Goal: Transaction & Acquisition: Purchase product/service

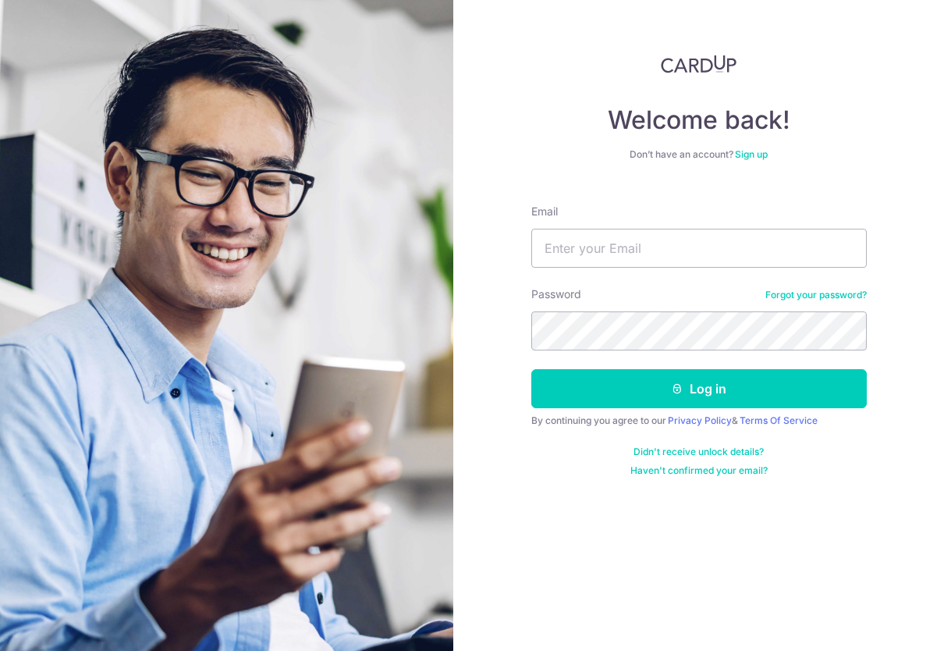
click at [757, 158] on link "Sign up" at bounding box center [751, 154] width 33 height 12
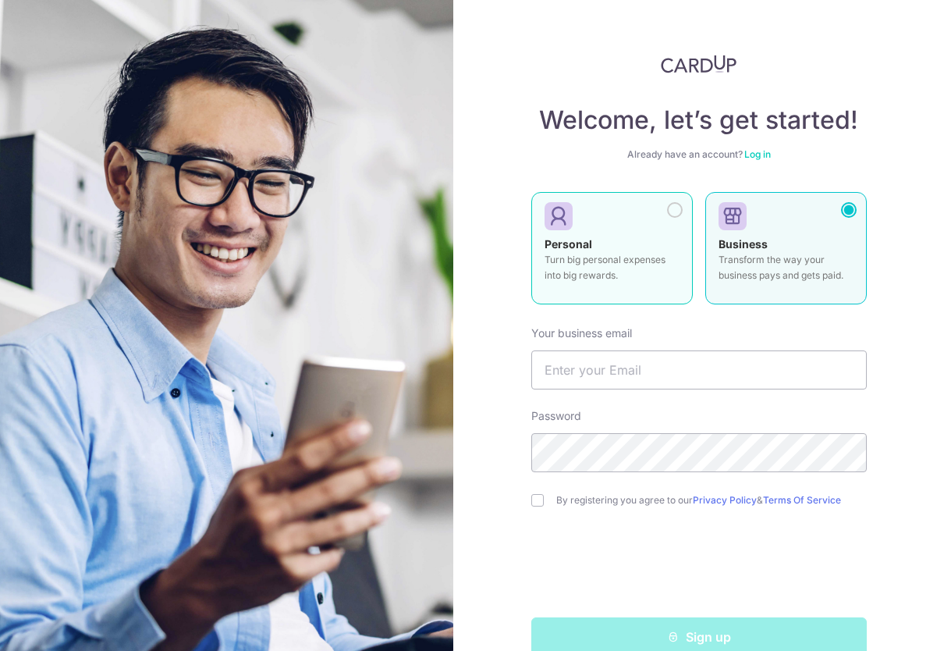
click at [683, 258] on label "Personal Turn big personal expenses into big rewards." at bounding box center [612, 248] width 162 height 112
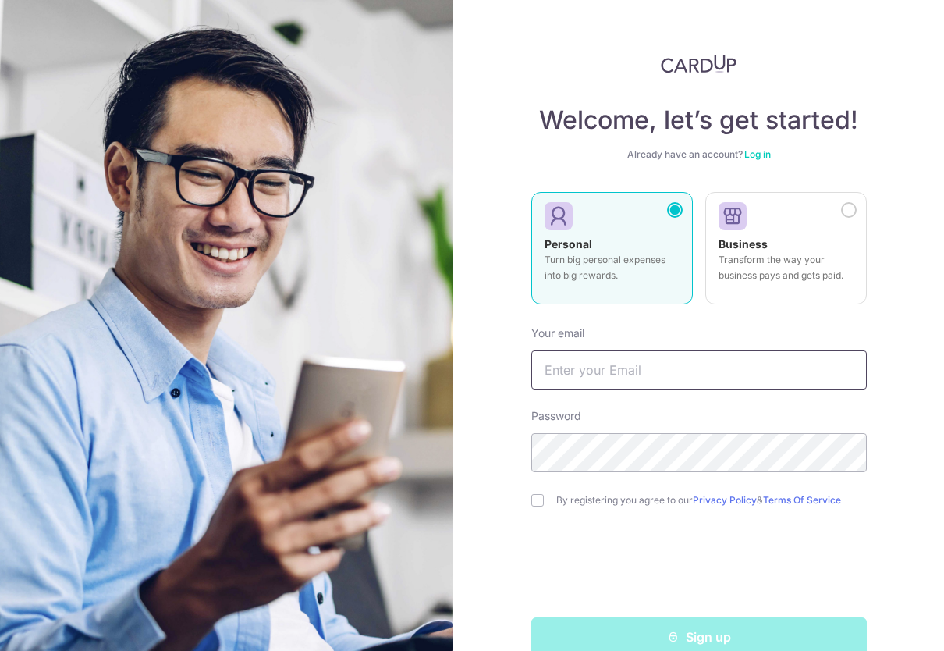
click at [655, 369] on input "text" at bounding box center [699, 369] width 336 height 39
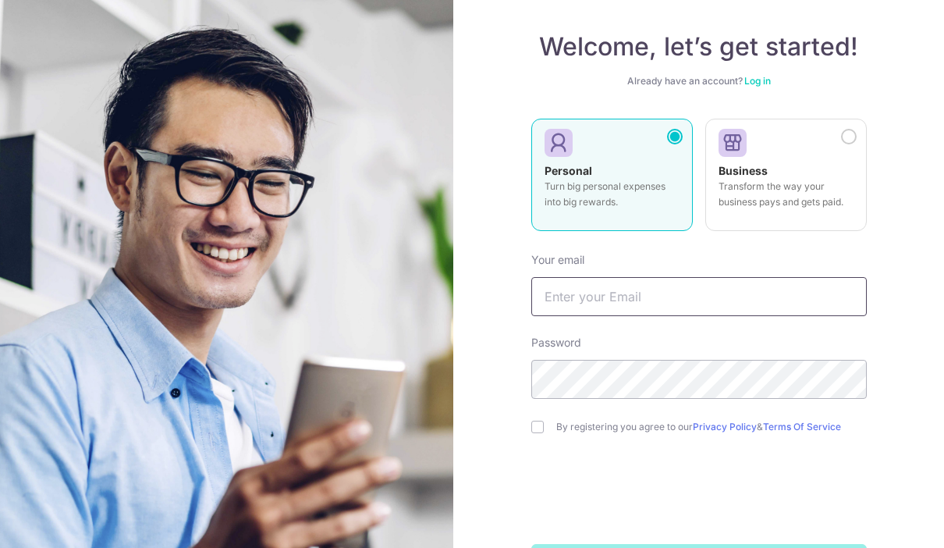
scroll to position [71, 0]
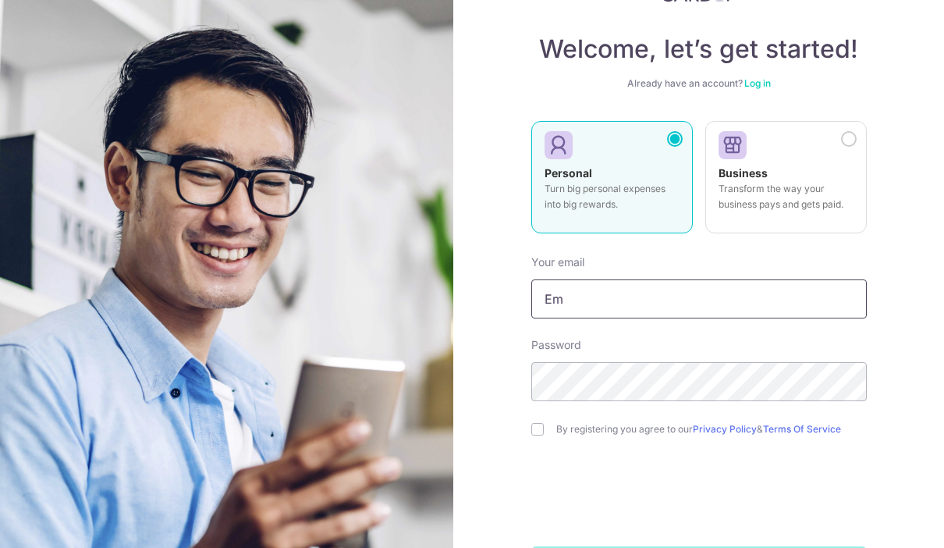
type input "E"
type input "[EMAIL_ADDRESS][DOMAIN_NAME]"
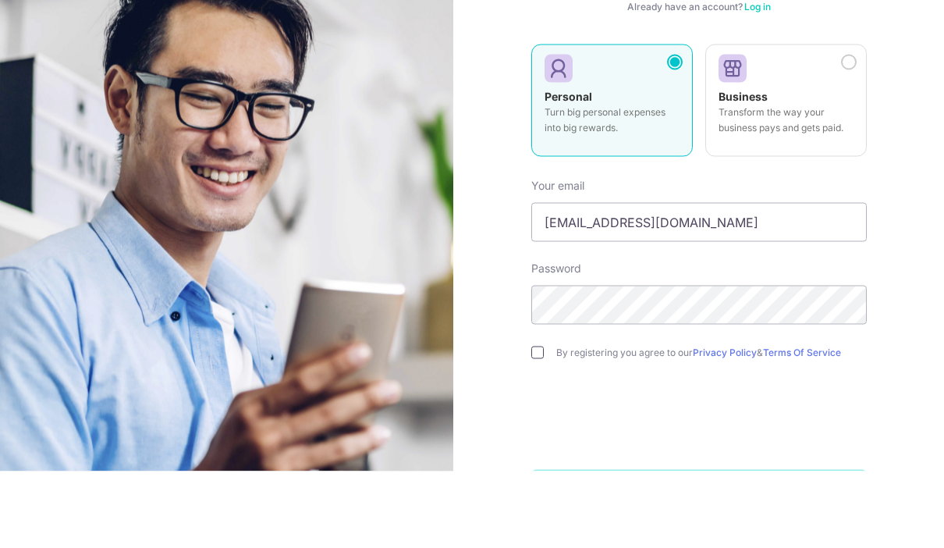
click at [541, 423] on input "checkbox" at bounding box center [537, 429] width 12 height 12
checkbox input "true"
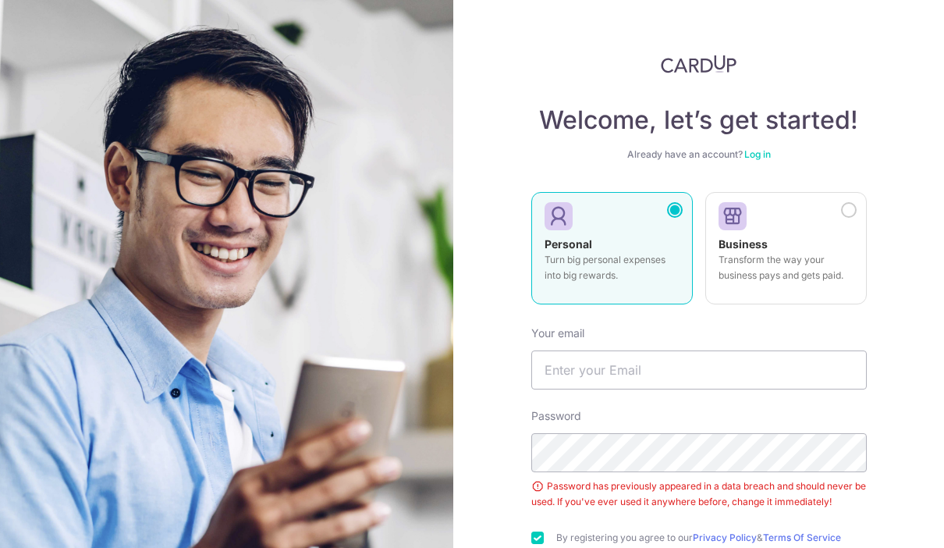
scroll to position [48, 0]
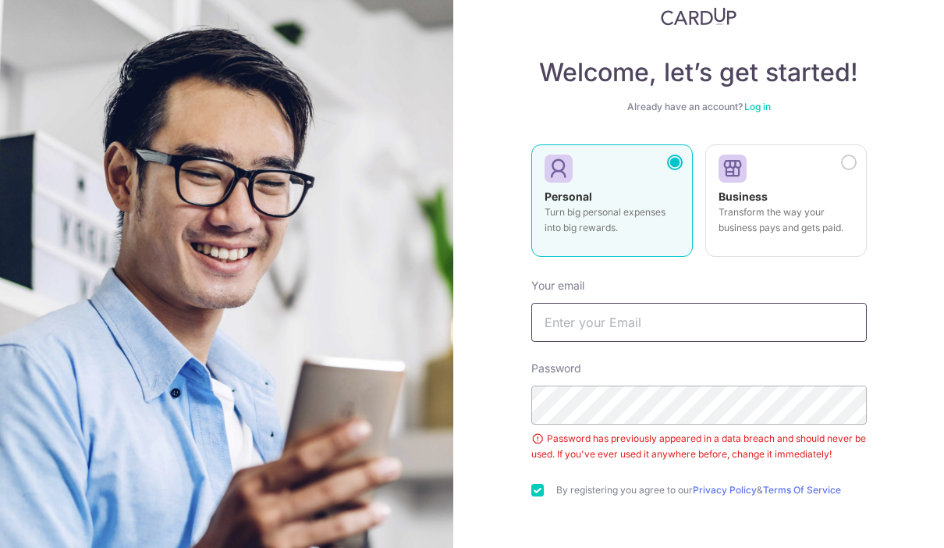
click at [800, 303] on input "text" at bounding box center [699, 322] width 336 height 39
type input "E"
type input "B"
type input "[EMAIL_ADDRESS][DOMAIN_NAME]"
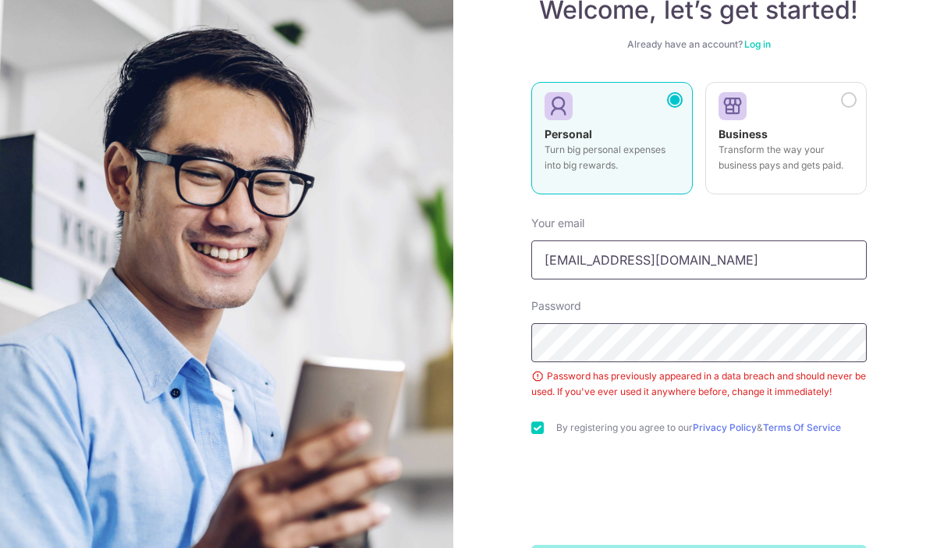
scroll to position [108, 0]
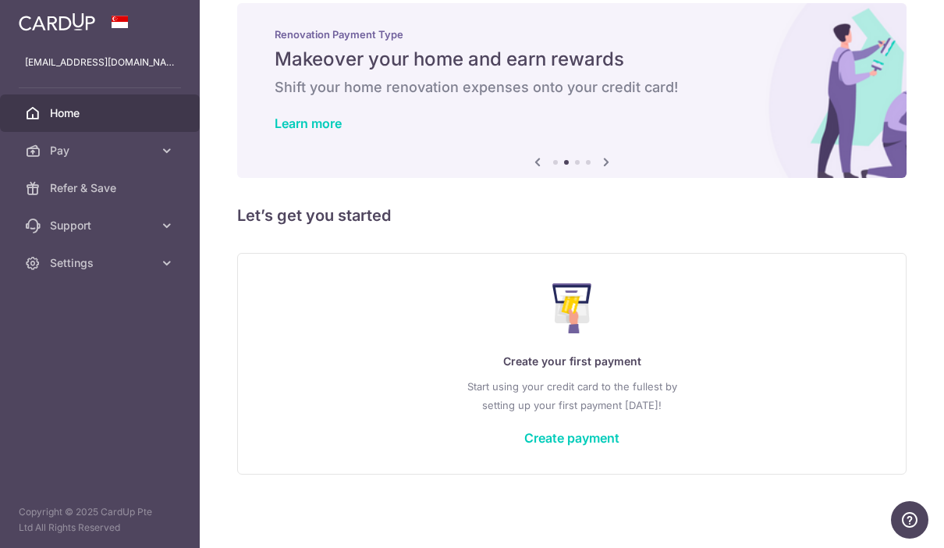
scroll to position [23, 0]
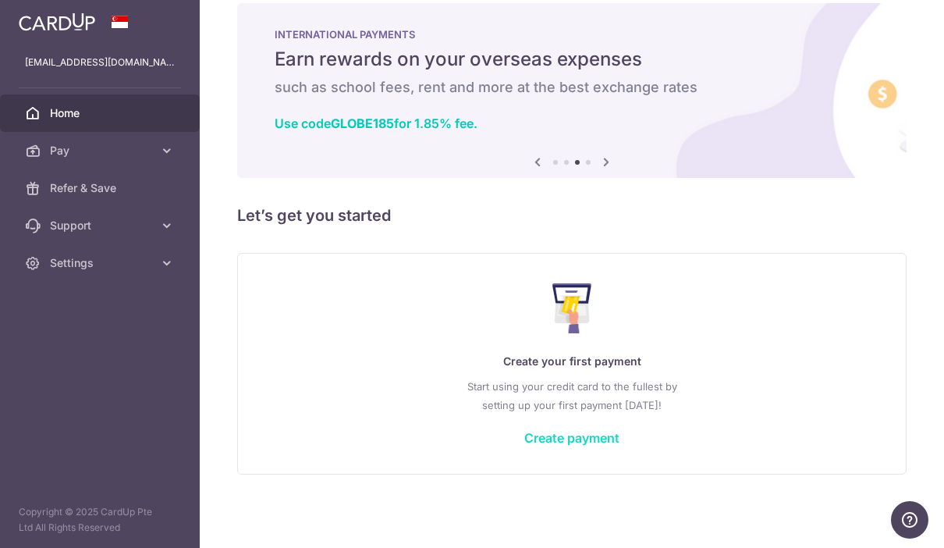
click at [524, 446] on link "Create payment" at bounding box center [571, 438] width 95 height 16
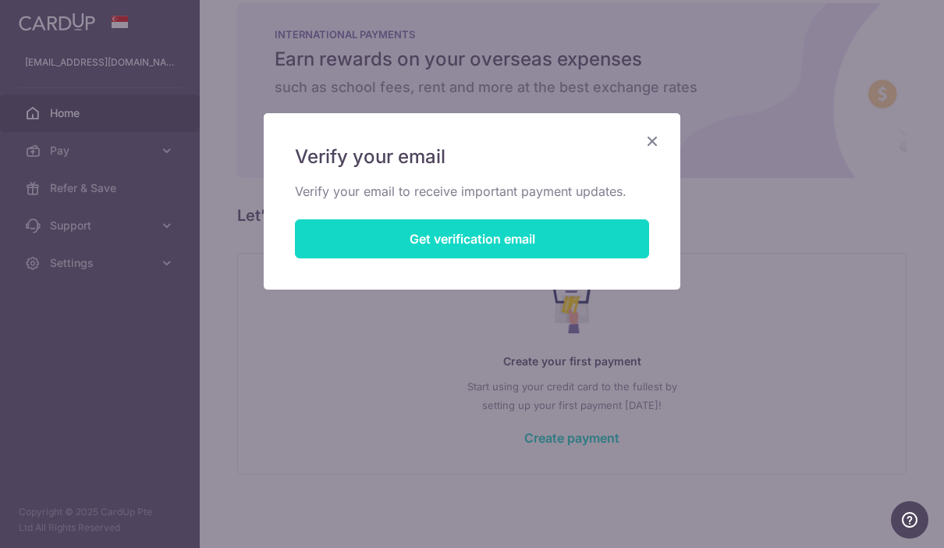
click at [577, 250] on button "Get verification email" at bounding box center [472, 238] width 354 height 39
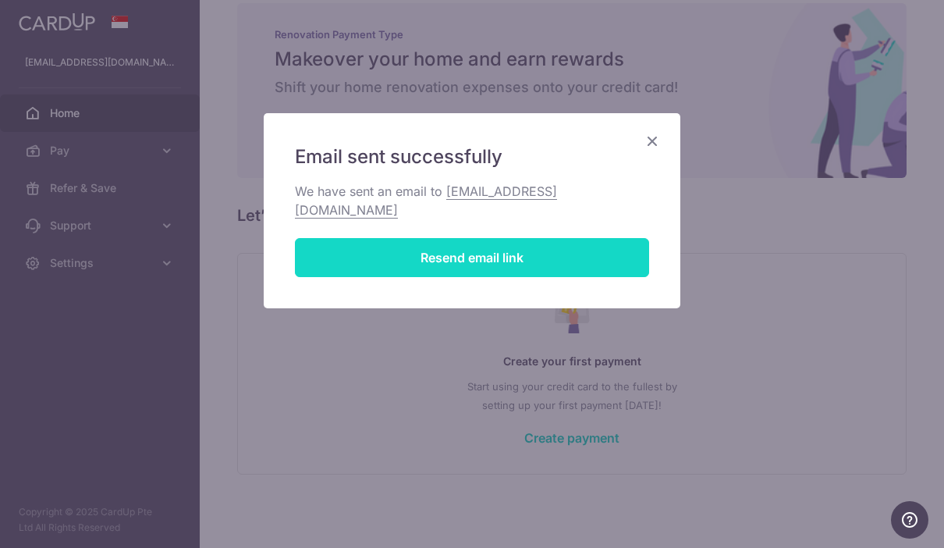
scroll to position [4, 0]
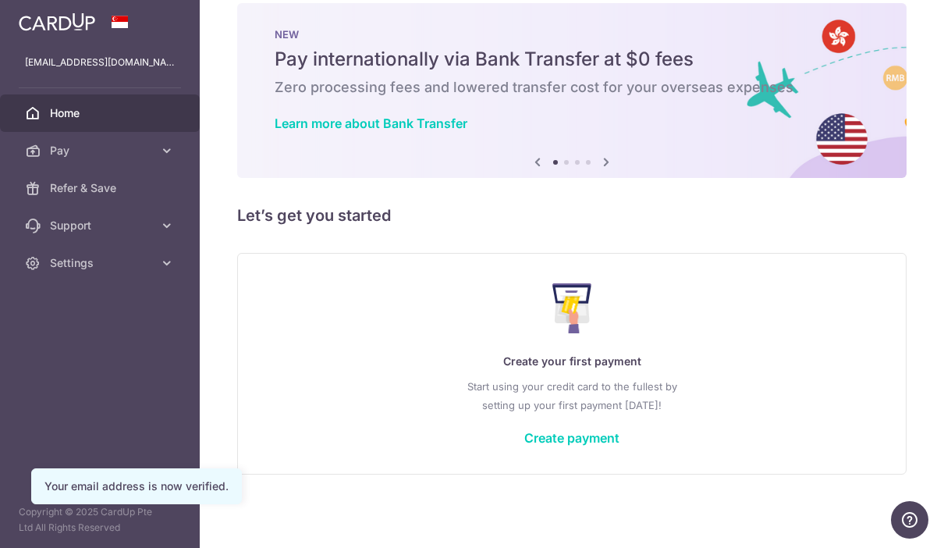
scroll to position [23, 0]
click at [524, 446] on link "Create payment" at bounding box center [571, 438] width 95 height 16
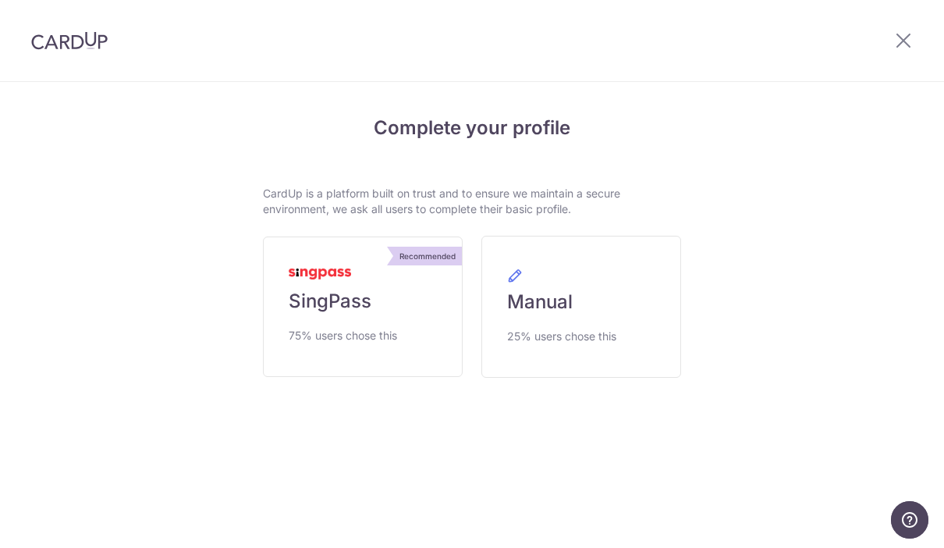
click at [888, 50] on div at bounding box center [903, 40] width 81 height 81
click at [895, 41] on icon at bounding box center [903, 40] width 19 height 20
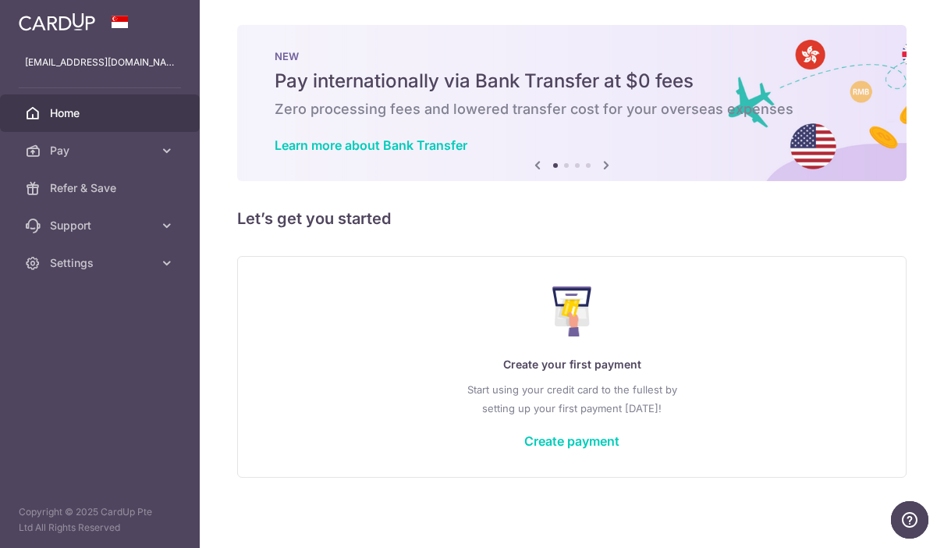
click at [506, 459] on div "Create your first payment Start using your credit card to the fullest by settin…" at bounding box center [572, 366] width 630 height 185
click at [524, 449] on link "Create payment" at bounding box center [571, 441] width 95 height 16
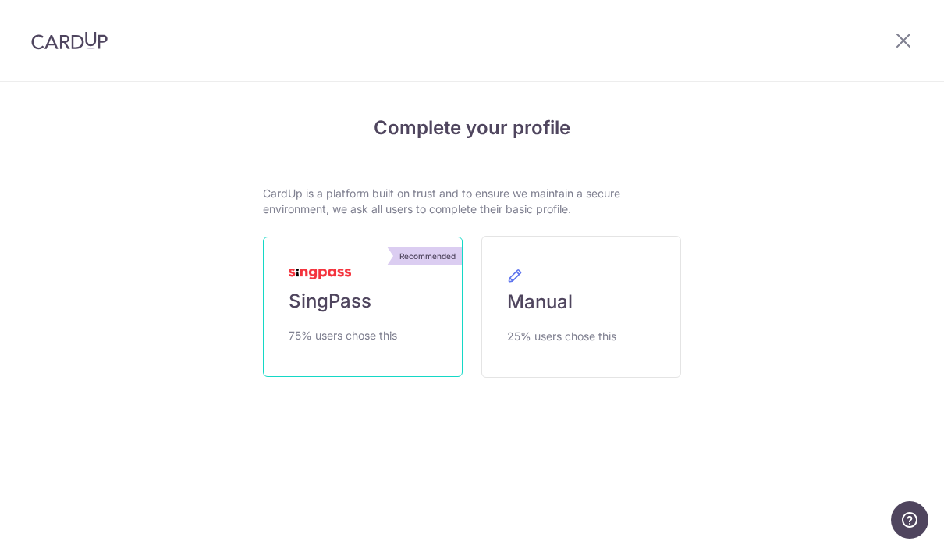
click at [411, 348] on link "Recommended SingPass 75% users chose this" at bounding box center [363, 306] width 200 height 140
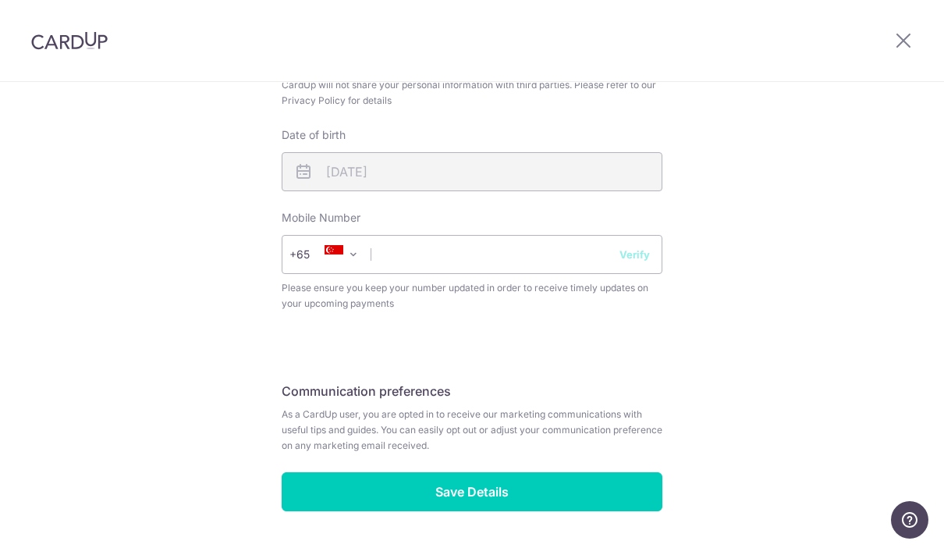
scroll to position [558, 0]
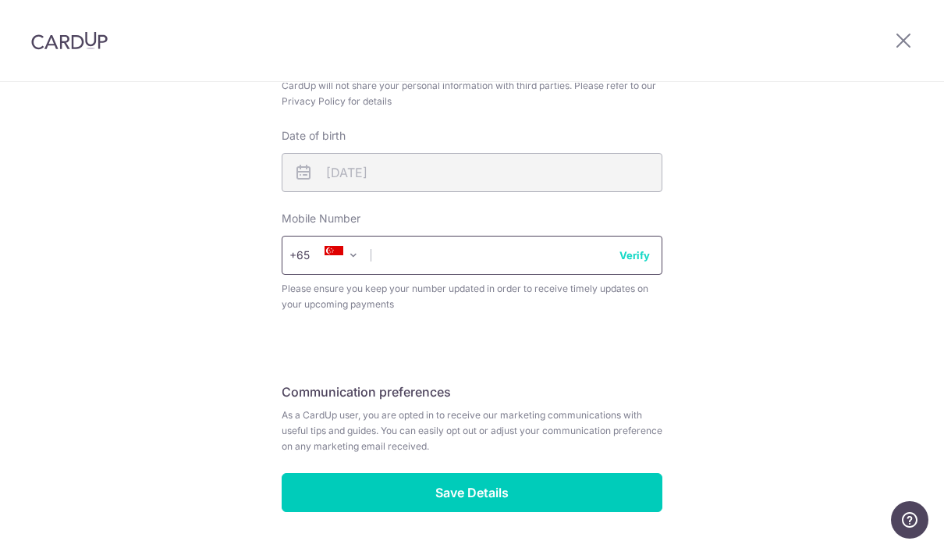
click at [510, 269] on input "text" at bounding box center [472, 255] width 381 height 39
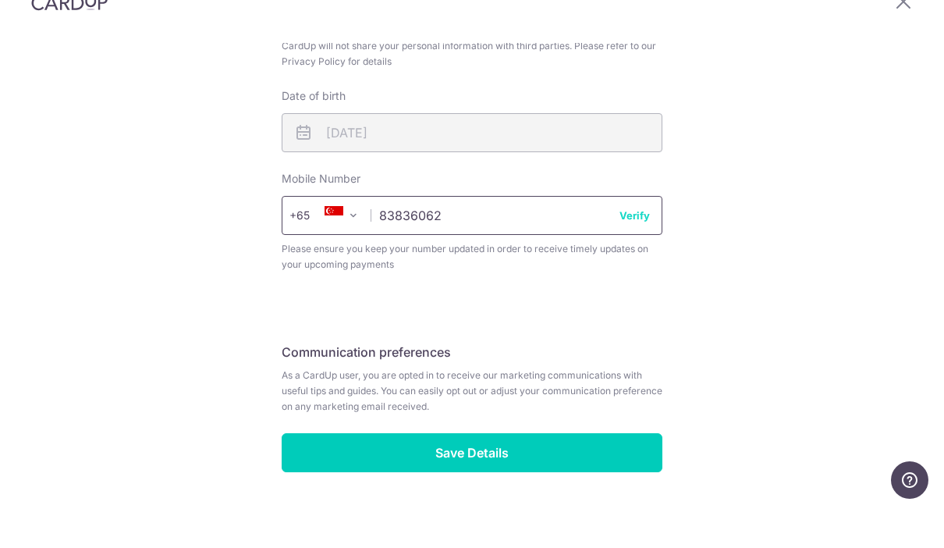
type input "83836062"
click at [631, 247] on button "Verify" at bounding box center [635, 255] width 30 height 16
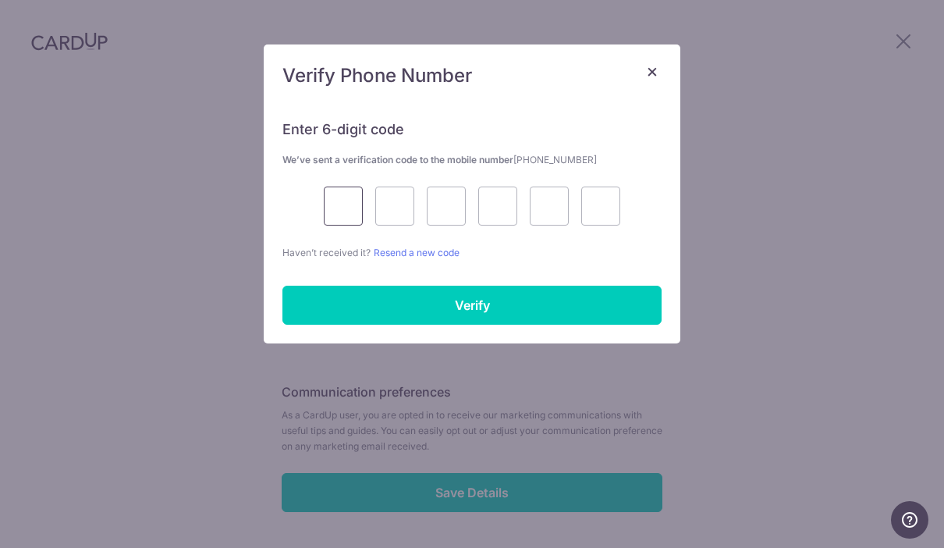
click at [361, 198] on input "text" at bounding box center [343, 205] width 39 height 39
type input "8"
type input "9"
type input "7"
type input "3"
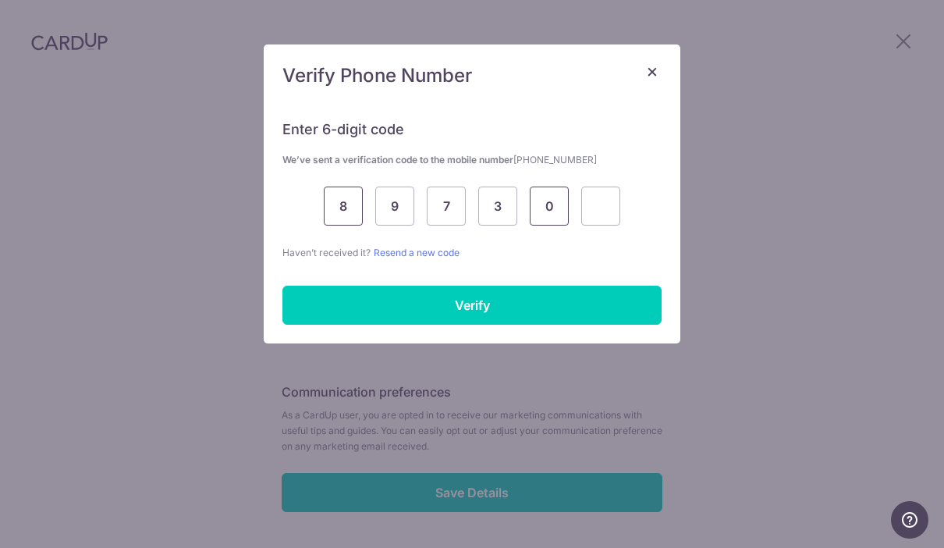
type input "0"
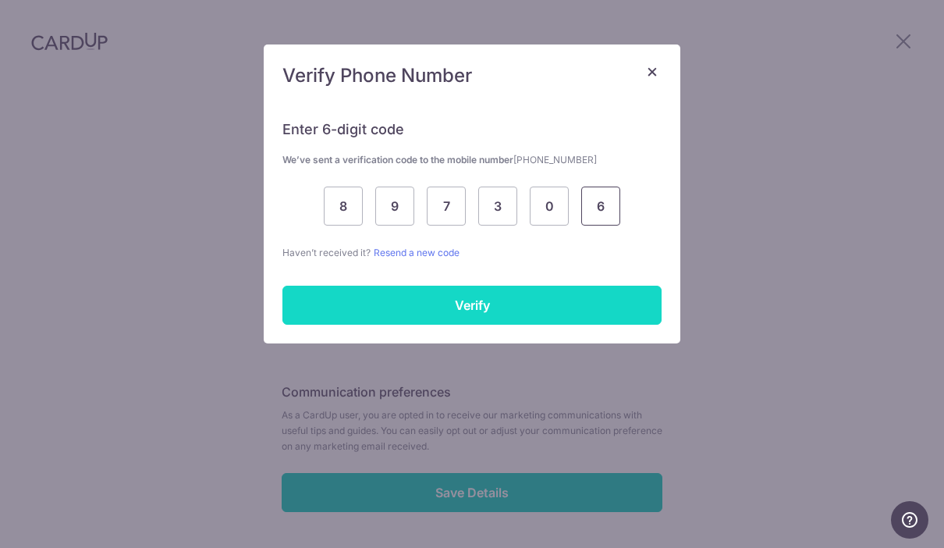
type input "6"
click at [581, 306] on input "Verify" at bounding box center [471, 305] width 379 height 39
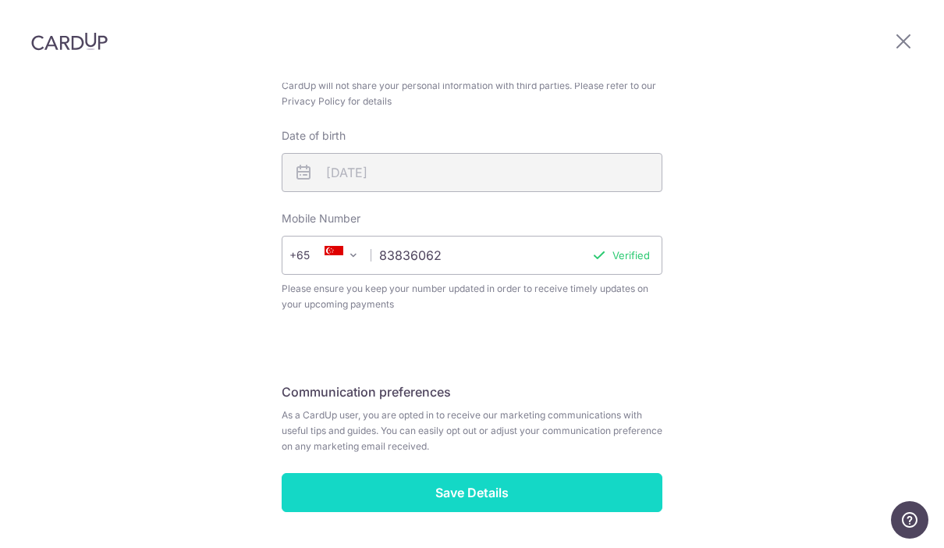
click at [595, 473] on input "Save Details" at bounding box center [472, 492] width 381 height 39
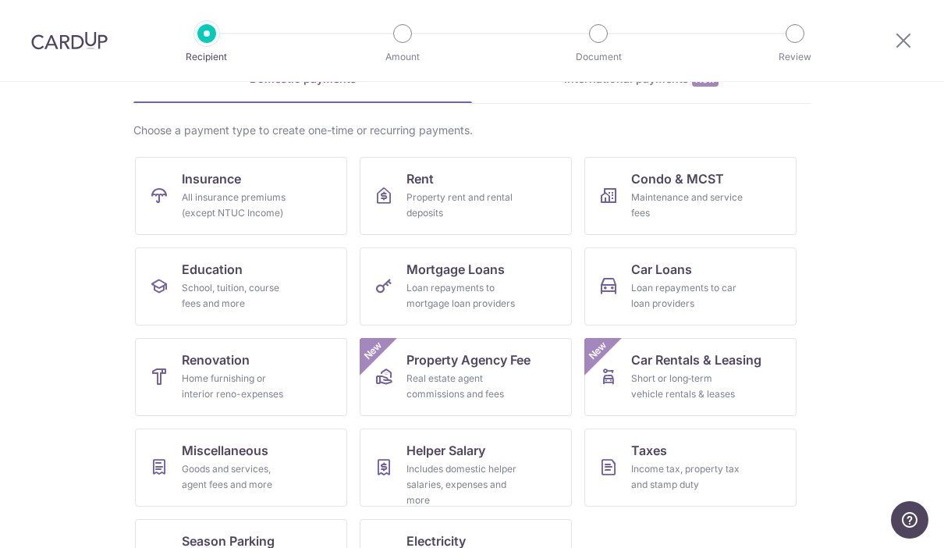
scroll to position [88, 0]
click at [284, 204] on div "All insurance premiums (except NTUC Income)" at bounding box center [238, 205] width 112 height 31
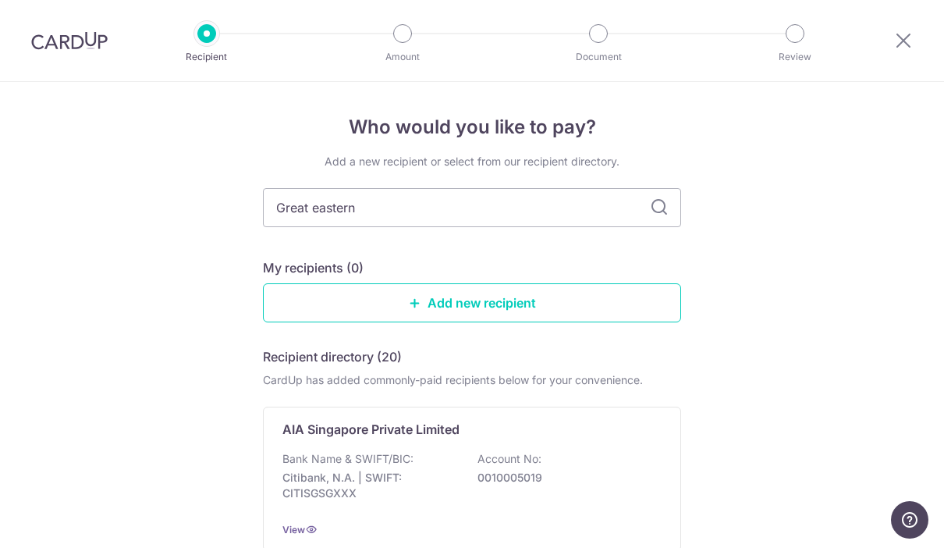
type input "Great eastern"
click at [652, 225] on input "Great eastern" at bounding box center [472, 207] width 418 height 39
click at [666, 202] on input "Great eastern" at bounding box center [472, 207] width 418 height 39
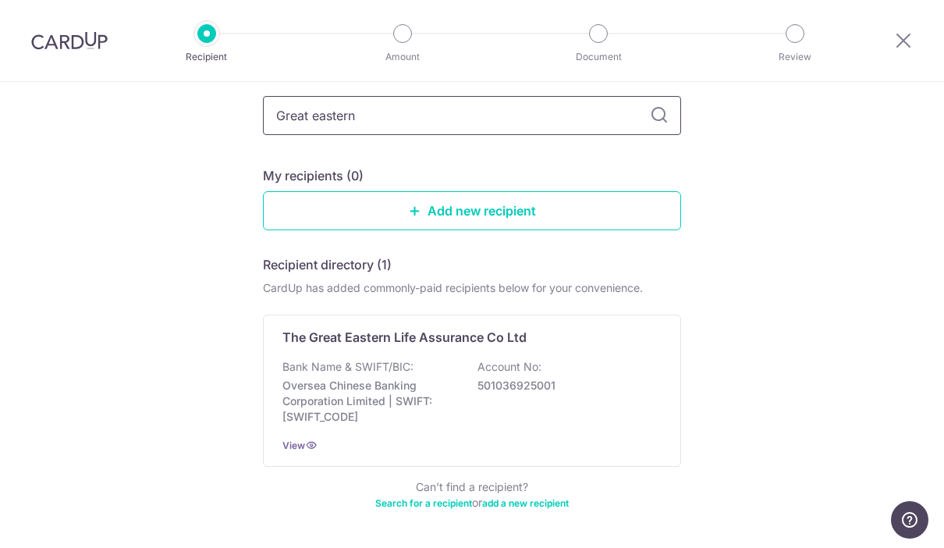
scroll to position [91, 0]
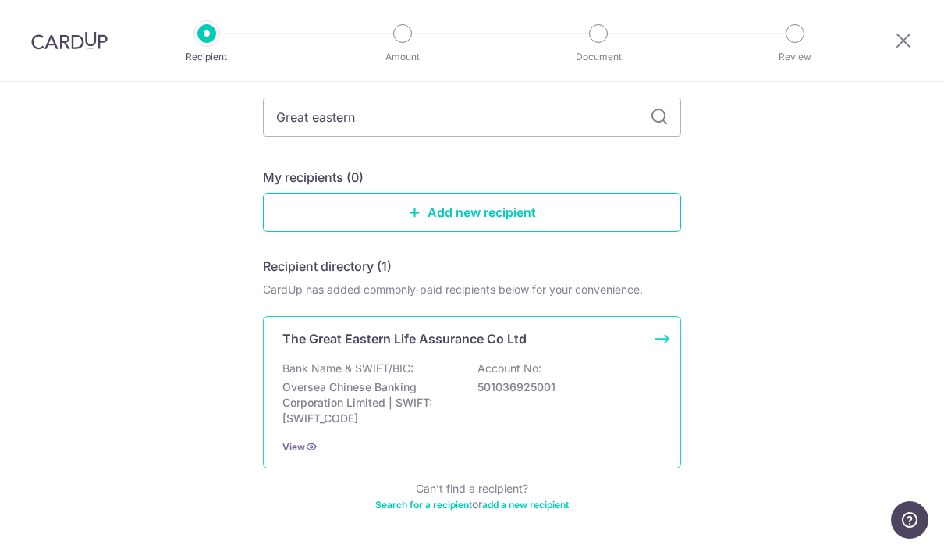
click at [601, 381] on div "Bank Name & SWIFT/BIC: Oversea Chinese Banking Corporation Limited | SWIFT: OCB…" at bounding box center [471, 393] width 379 height 66
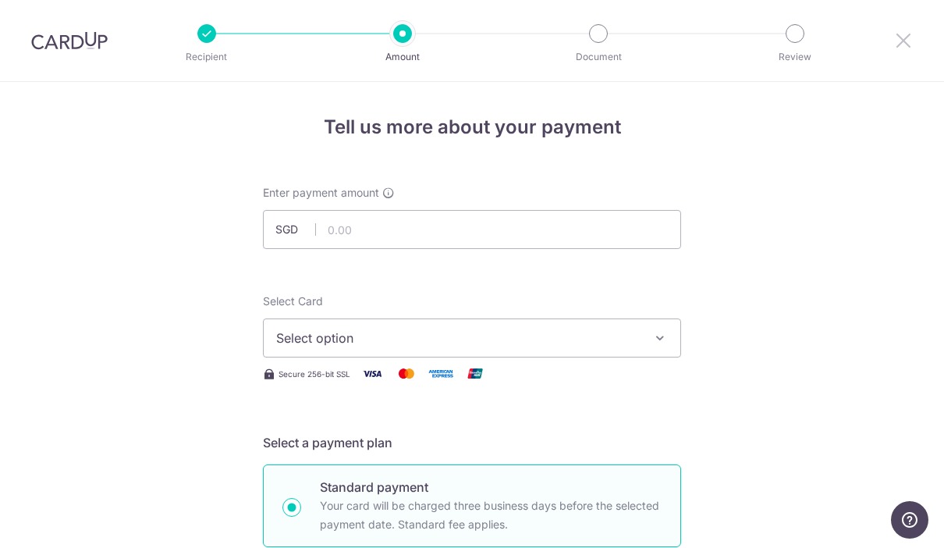
scroll to position [-1, 0]
click at [897, 38] on icon at bounding box center [903, 40] width 19 height 20
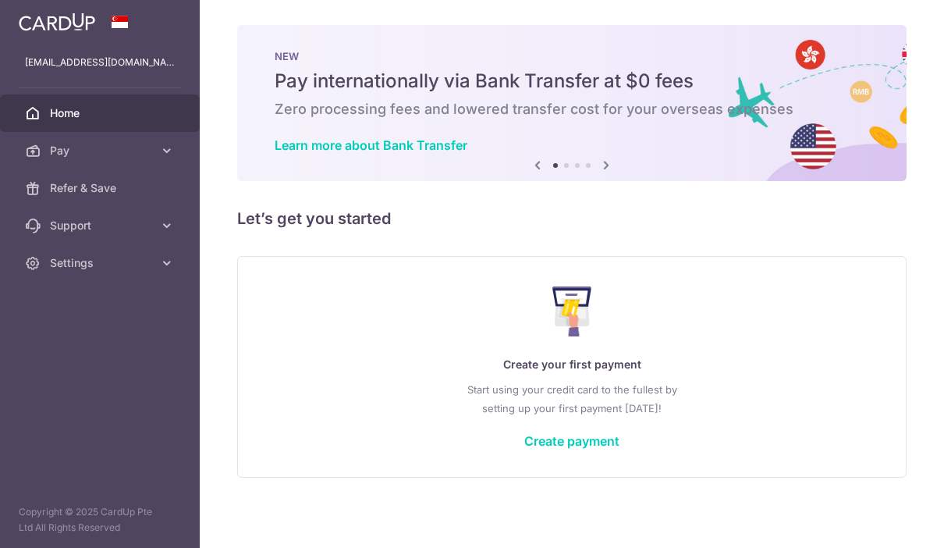
click at [0, 0] on icon "button" at bounding box center [0, 0] width 0 height 0
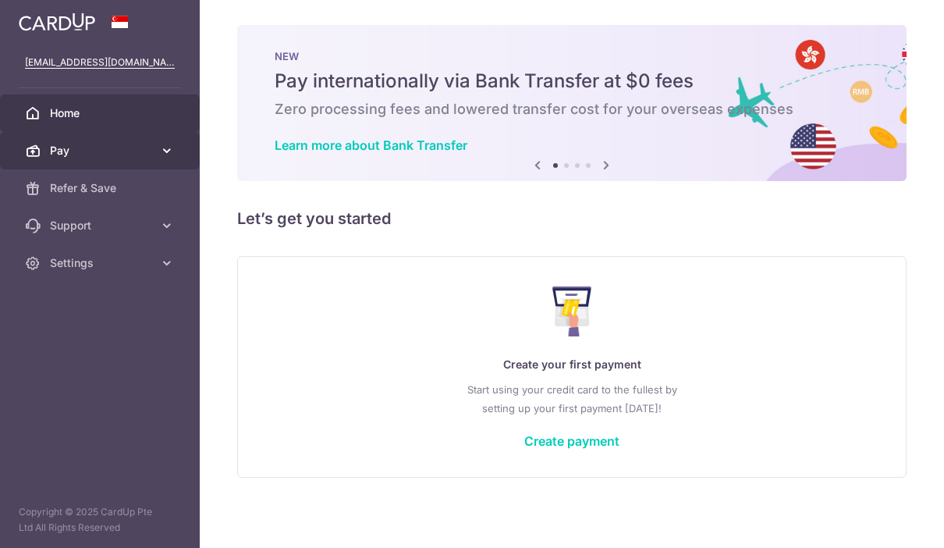
click at [139, 153] on span "Pay" at bounding box center [101, 151] width 103 height 16
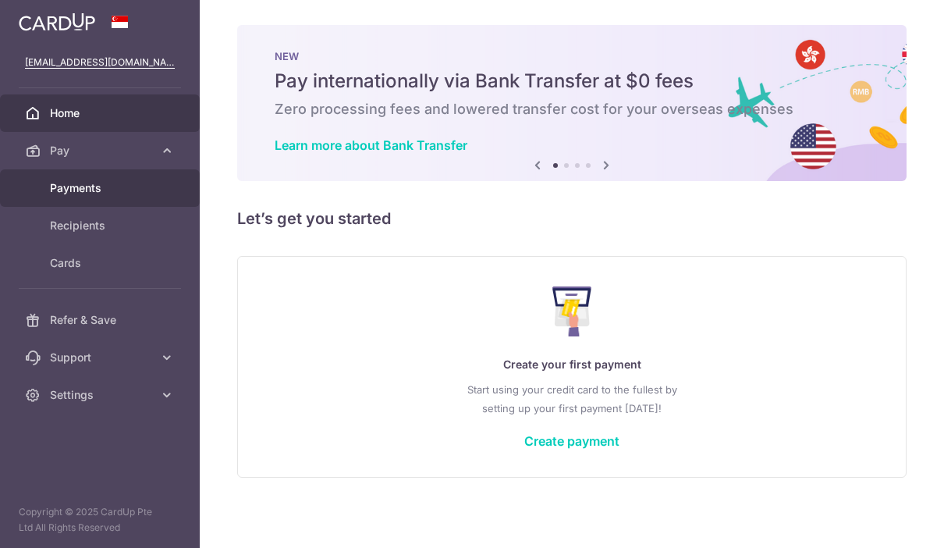
click at [107, 197] on link "Payments" at bounding box center [100, 187] width 200 height 37
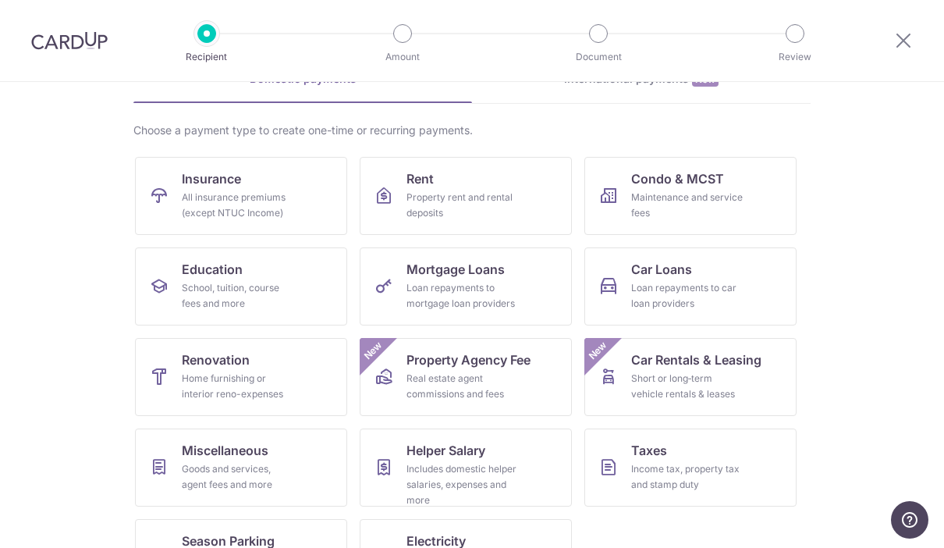
scroll to position [88, 0]
click at [206, 465] on div "Goods and services, agent fees and more" at bounding box center [238, 477] width 112 height 31
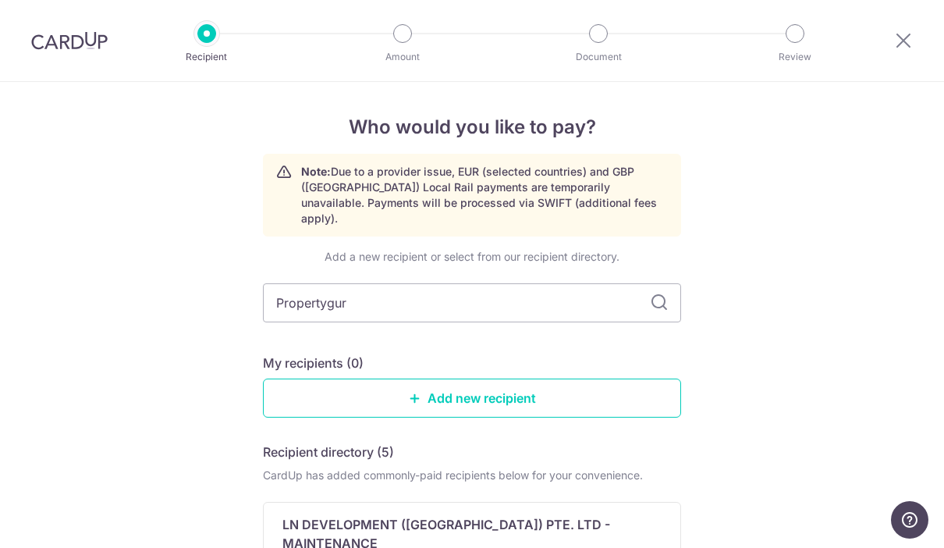
type input "Propertyguru"
click at [645, 293] on input "Propertyguru" at bounding box center [472, 302] width 418 height 39
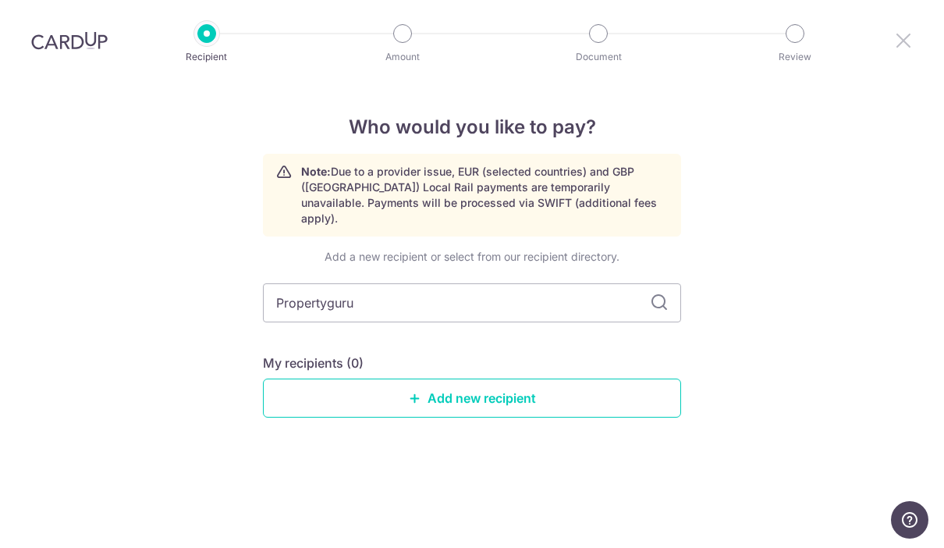
click at [898, 38] on icon at bounding box center [903, 40] width 19 height 20
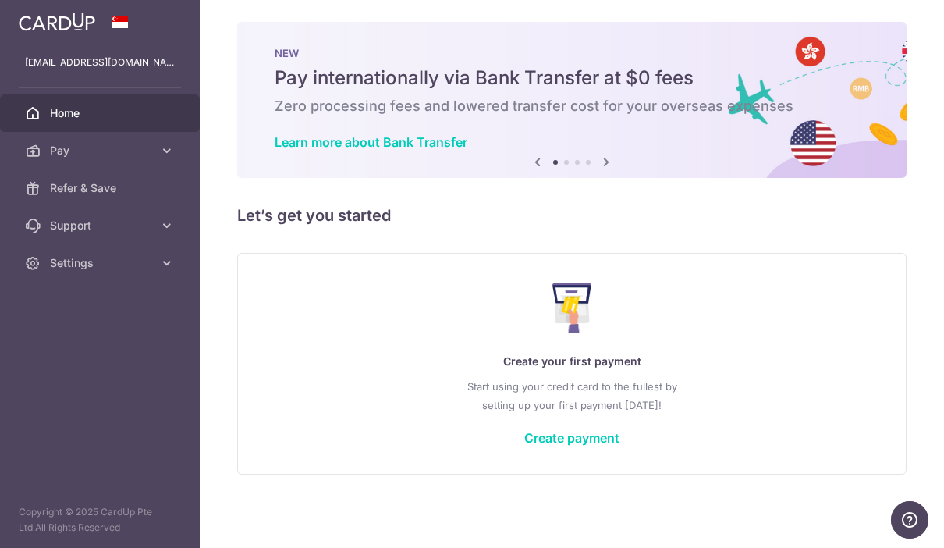
scroll to position [4, 0]
click at [524, 446] on link "Create payment" at bounding box center [571, 438] width 95 height 16
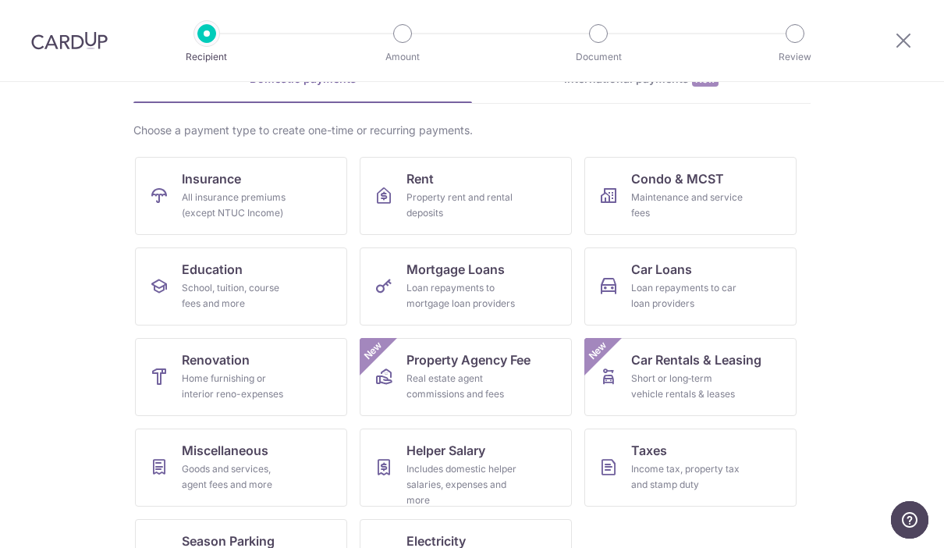
scroll to position [88, 0]
click at [458, 375] on div "Real estate agent commissions and fees" at bounding box center [463, 386] width 112 height 31
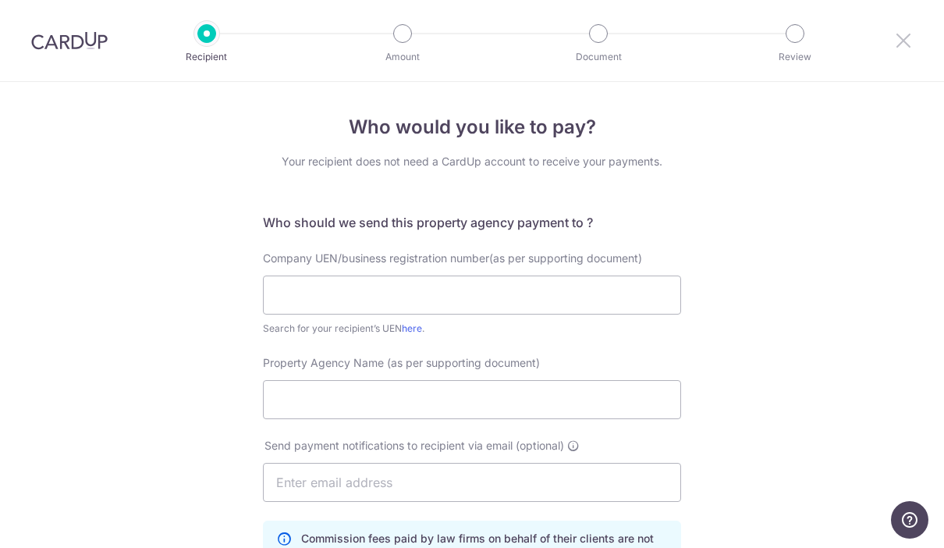
click at [894, 46] on icon at bounding box center [903, 40] width 19 height 20
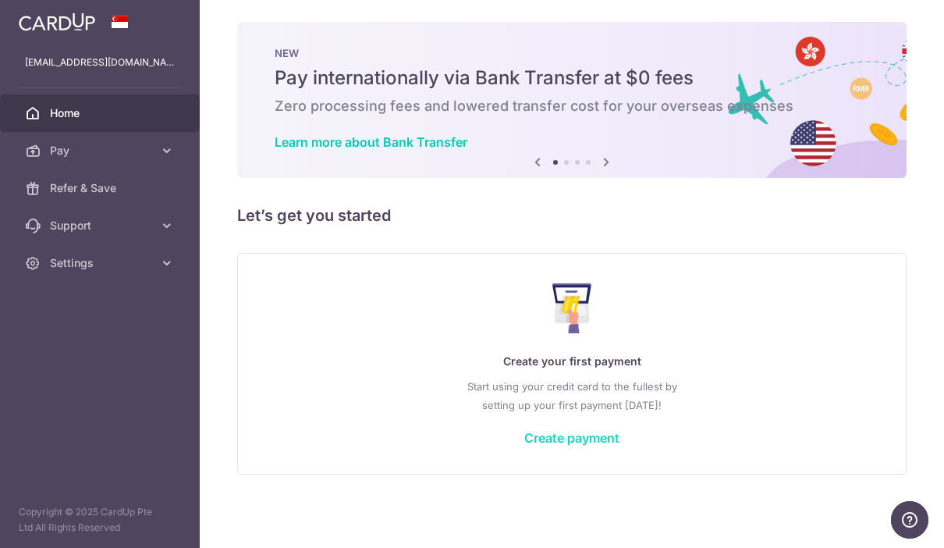
scroll to position [4, 0]
click at [524, 446] on link "Create payment" at bounding box center [571, 438] width 95 height 16
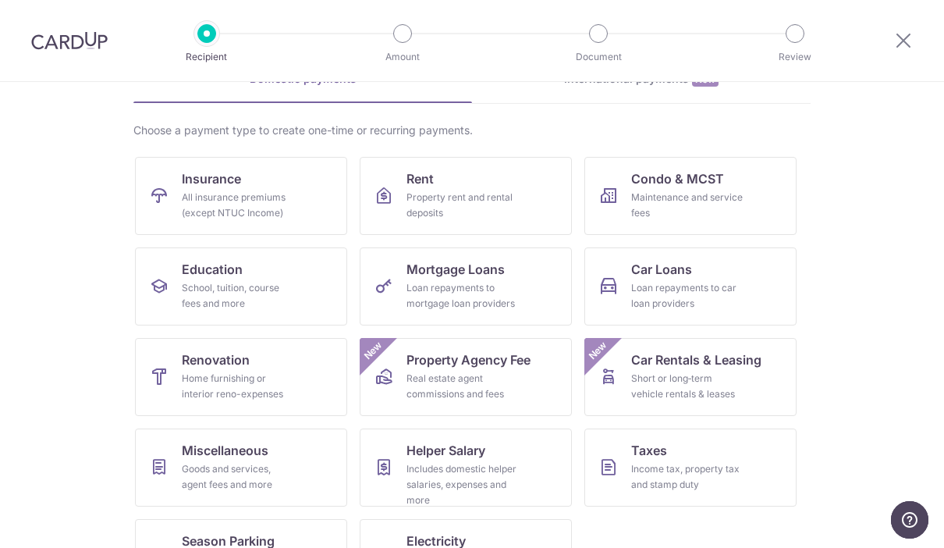
scroll to position [88, 0]
click at [275, 290] on div "School, tuition, course fees and more" at bounding box center [238, 296] width 112 height 31
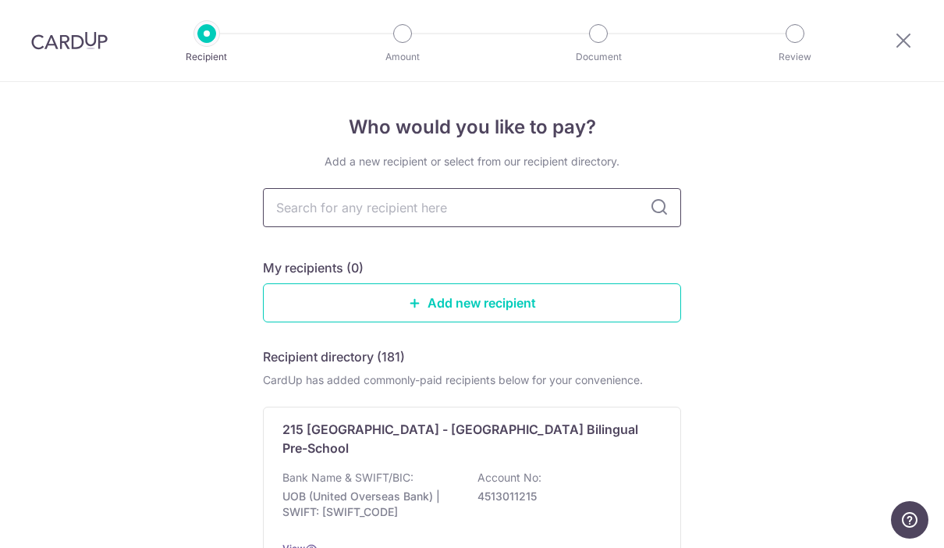
click at [573, 203] on input "text" at bounding box center [472, 207] width 418 height 39
type input "Proper"
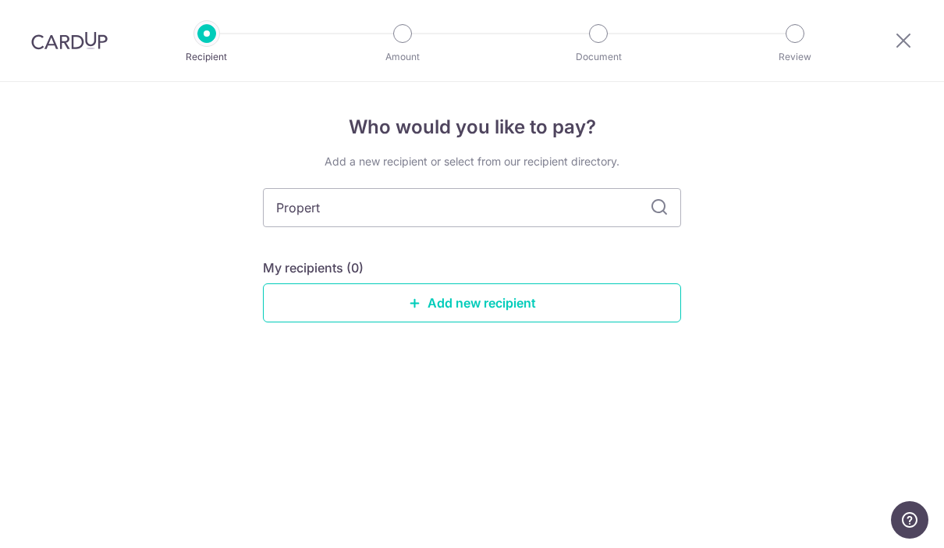
type input "Property"
click at [591, 319] on link "Add new recipient" at bounding box center [472, 302] width 418 height 39
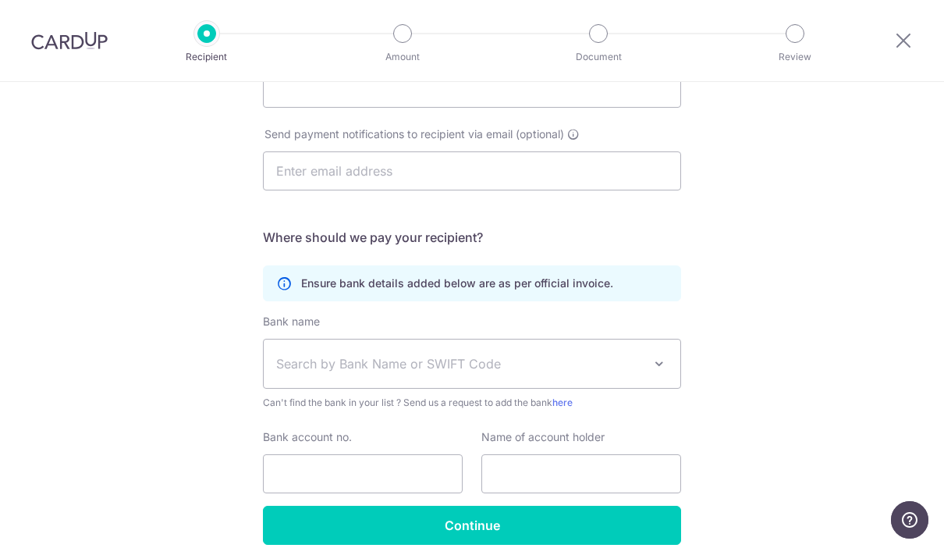
scroll to position [204, 0]
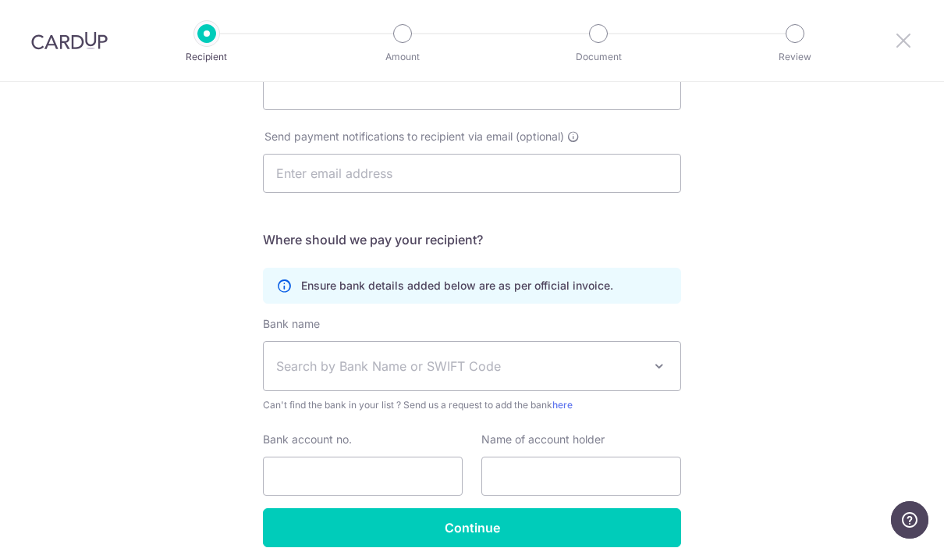
click at [907, 41] on icon at bounding box center [903, 40] width 19 height 20
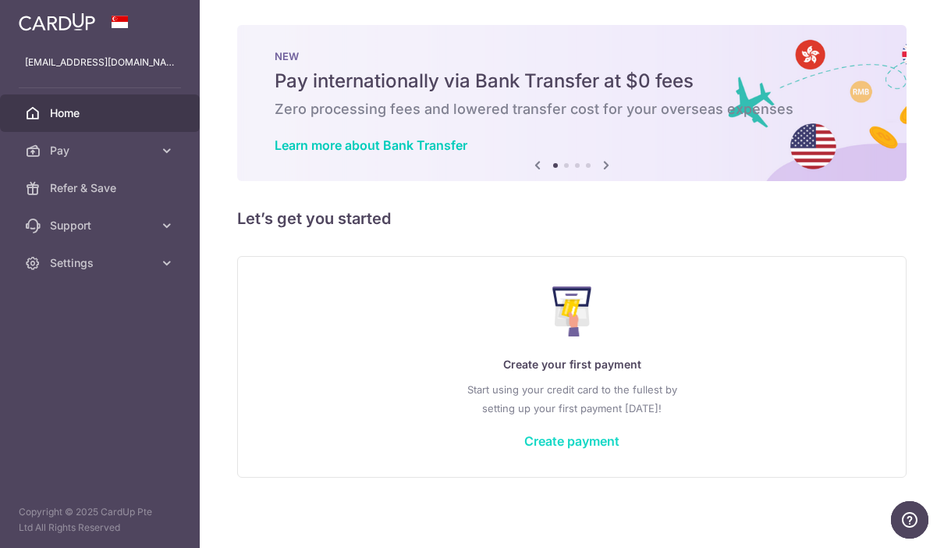
click at [524, 449] on link "Create payment" at bounding box center [571, 441] width 95 height 16
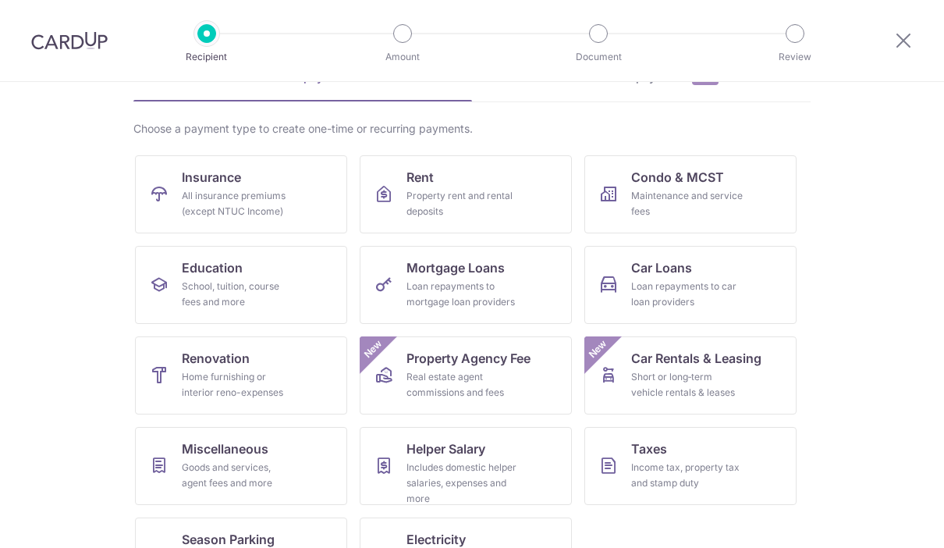
scroll to position [88, 0]
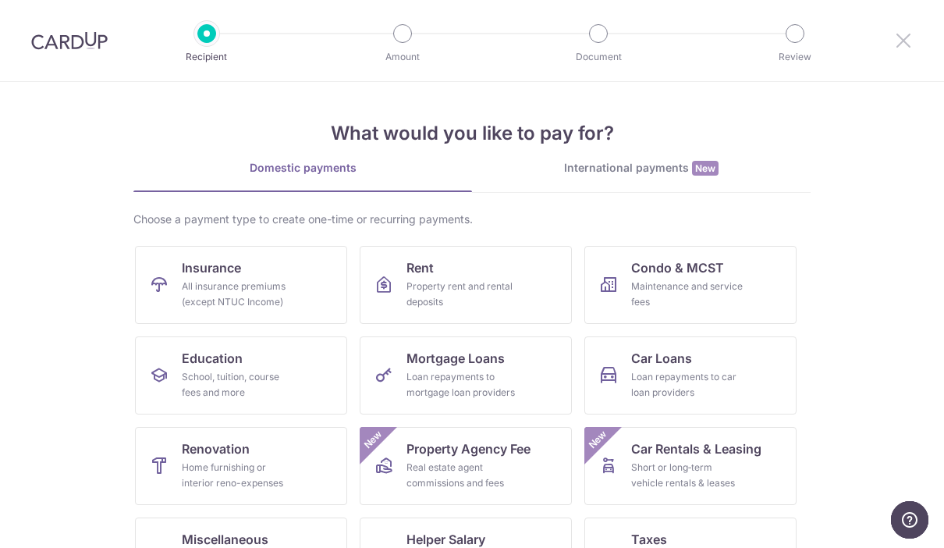
click at [907, 41] on icon at bounding box center [903, 40] width 19 height 20
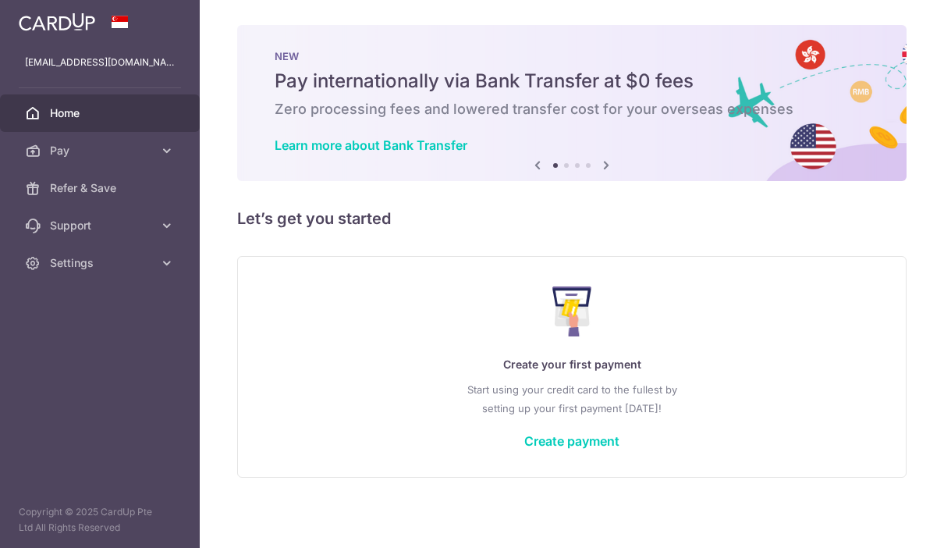
click at [0, 0] on header at bounding box center [0, 0] width 0 height 0
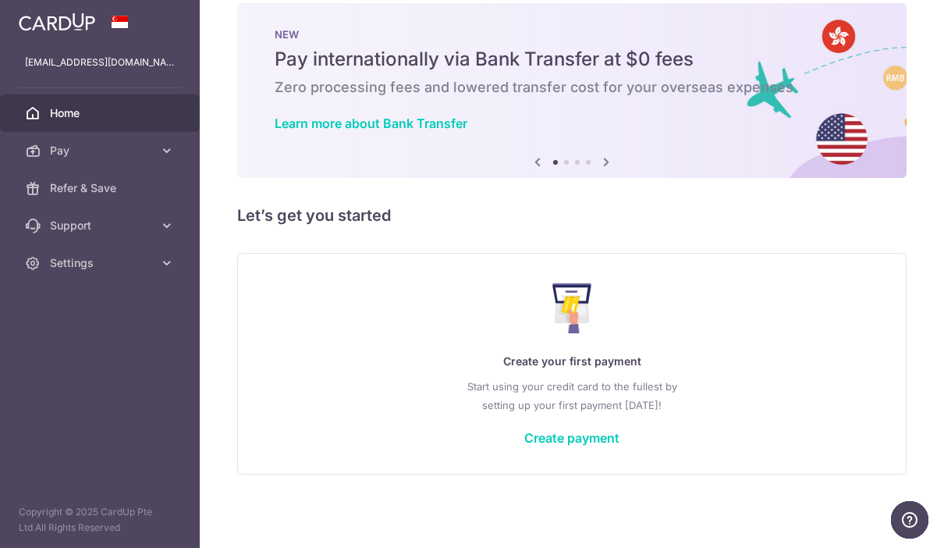
scroll to position [23, 0]
click at [524, 446] on link "Create payment" at bounding box center [571, 438] width 95 height 16
click at [488, 456] on div "Create your first payment Start using your credit card to the fullest by settin…" at bounding box center [572, 363] width 630 height 185
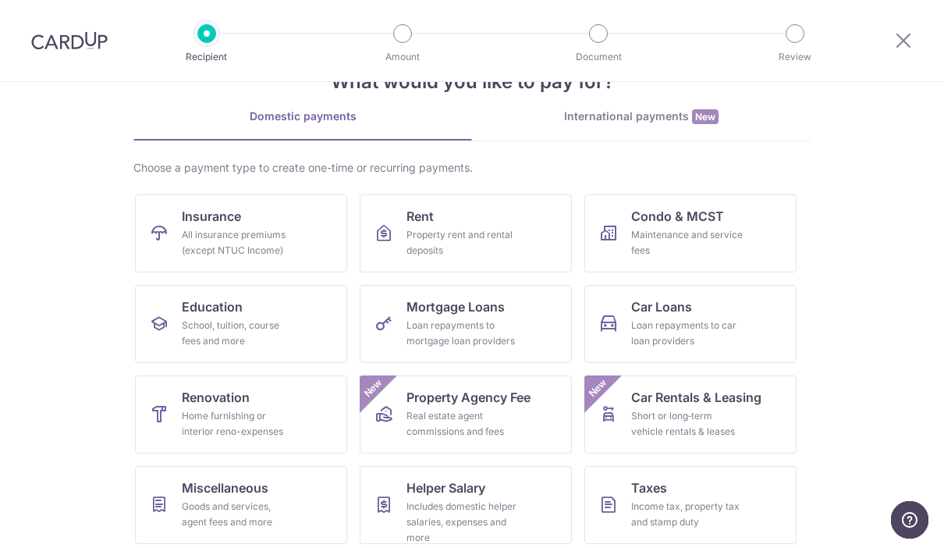
scroll to position [52, 0]
click at [677, 121] on div "International payments New" at bounding box center [641, 116] width 339 height 16
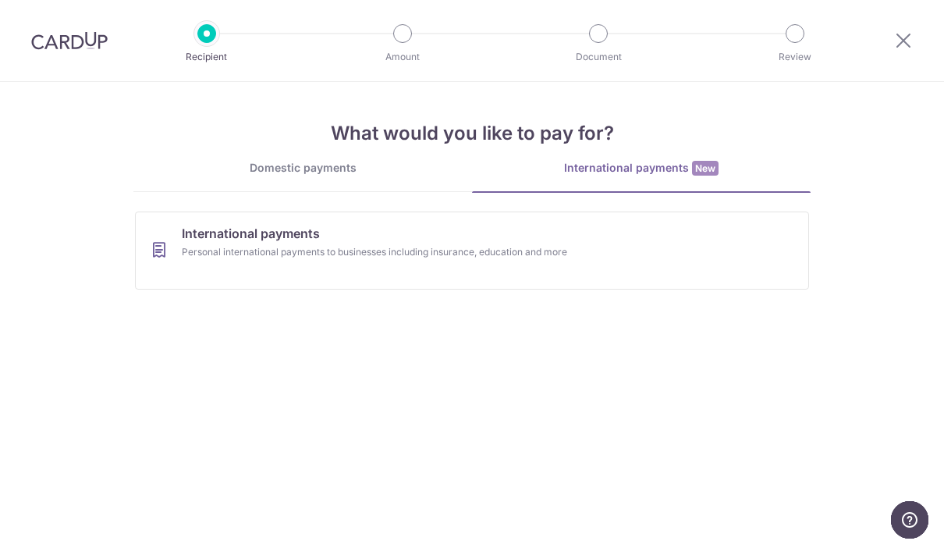
scroll to position [0, 0]
click at [410, 160] on div "Domestic payments" at bounding box center [302, 168] width 339 height 16
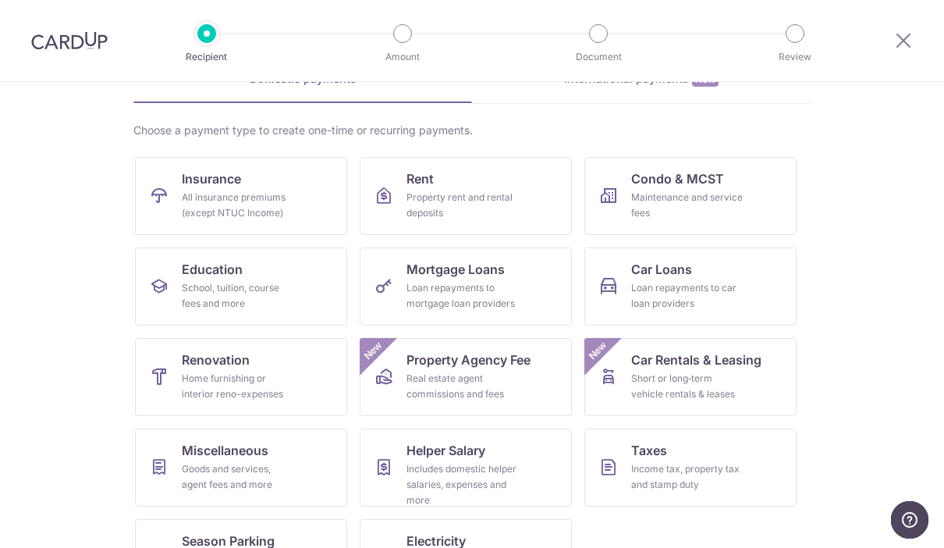
scroll to position [88, 0]
click at [239, 470] on div "Goods and services, agent fees and more" at bounding box center [238, 477] width 112 height 31
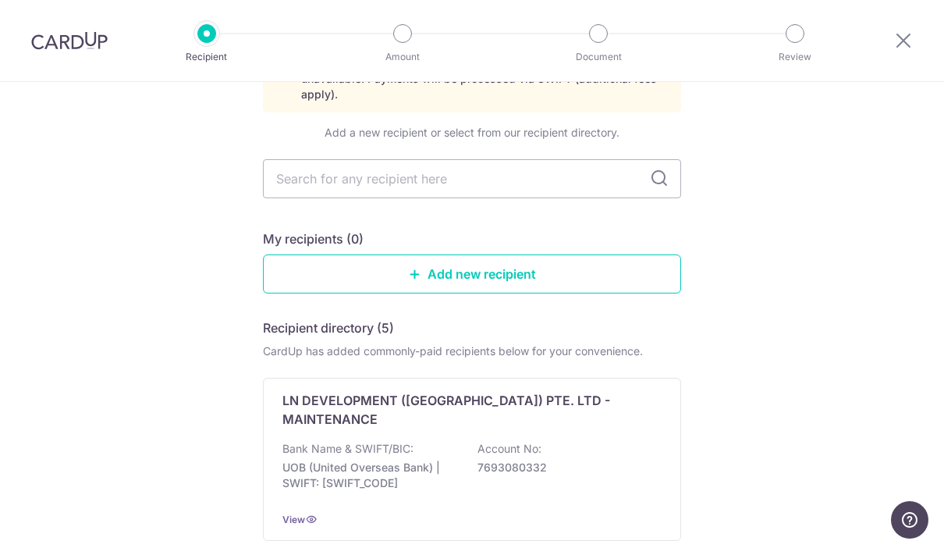
scroll to position [122, 0]
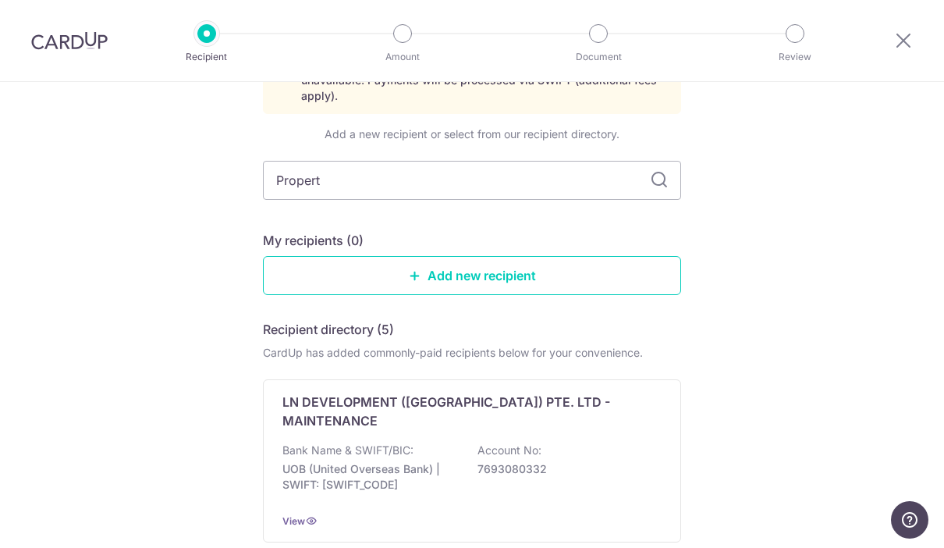
type input "Property"
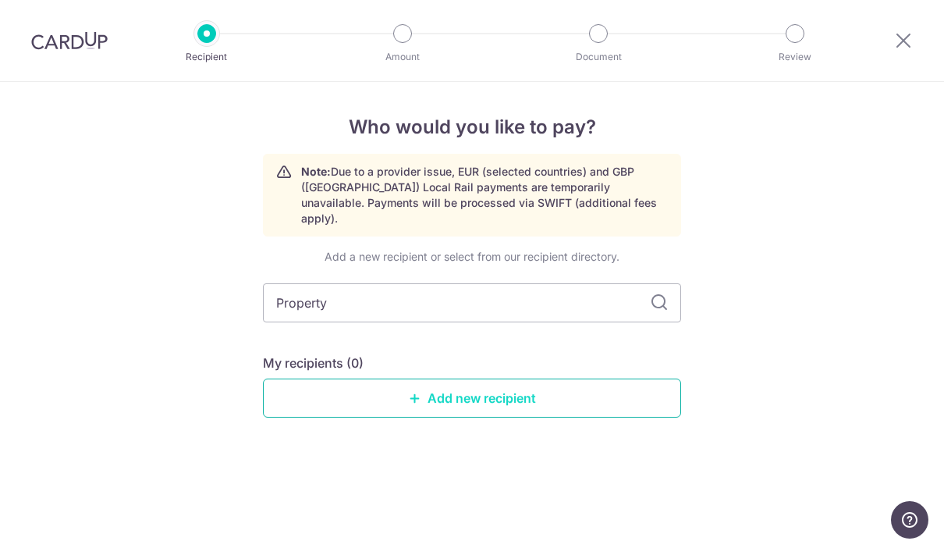
click at [627, 383] on link "Add new recipient" at bounding box center [472, 397] width 418 height 39
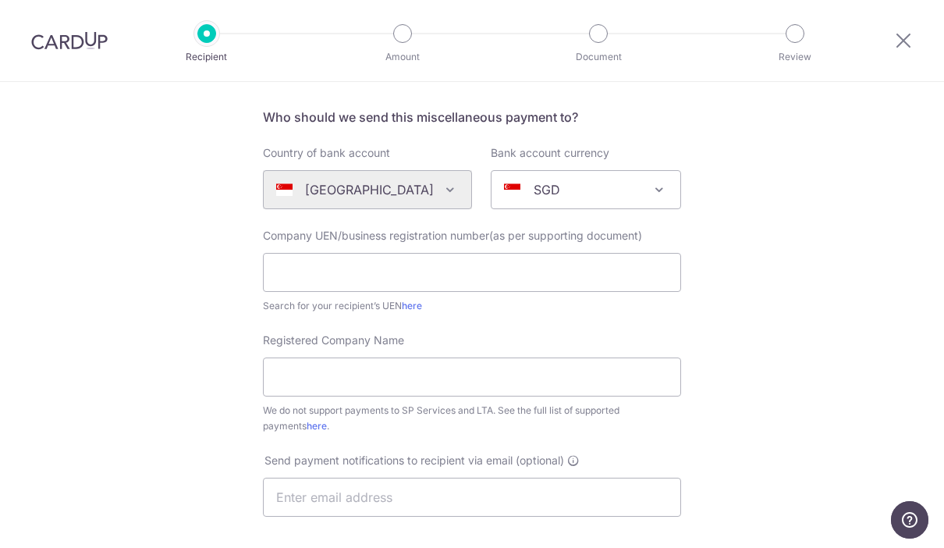
scroll to position [106, 0]
click at [643, 269] on input "text" at bounding box center [472, 271] width 418 height 39
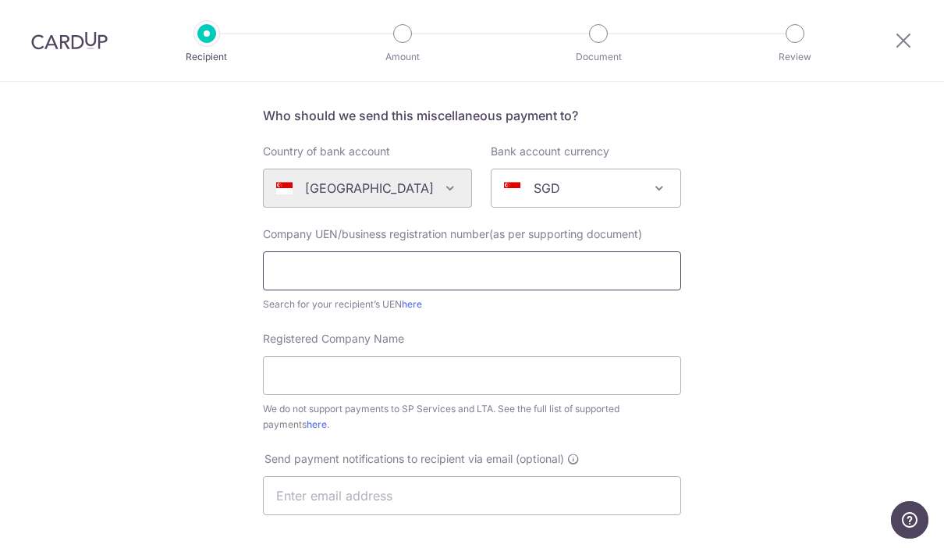
scroll to position [105, 0]
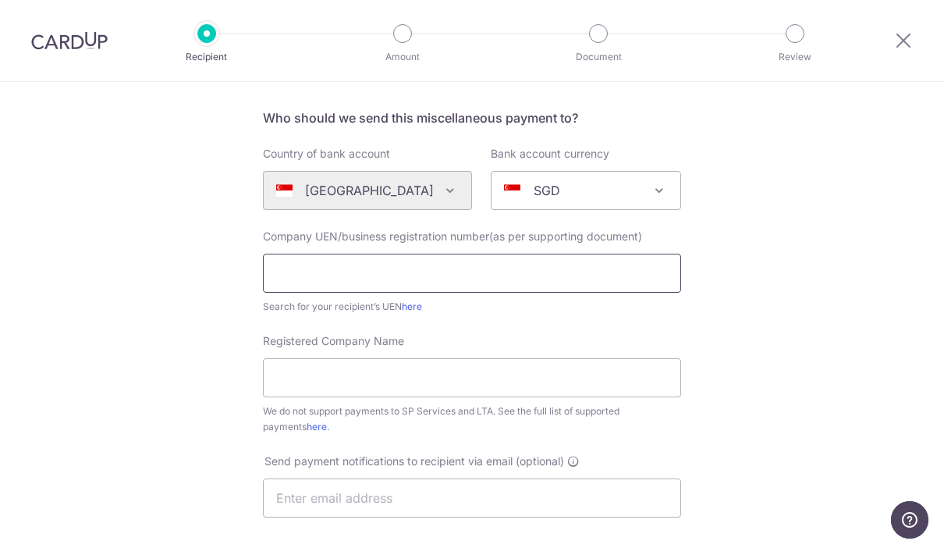
click at [448, 277] on input "text" at bounding box center [472, 273] width 418 height 39
paste input "200615063H"
type input "200615063H"
click at [495, 368] on input "Registered Company Name" at bounding box center [472, 377] width 418 height 39
click at [408, 309] on link "here" at bounding box center [412, 306] width 20 height 12
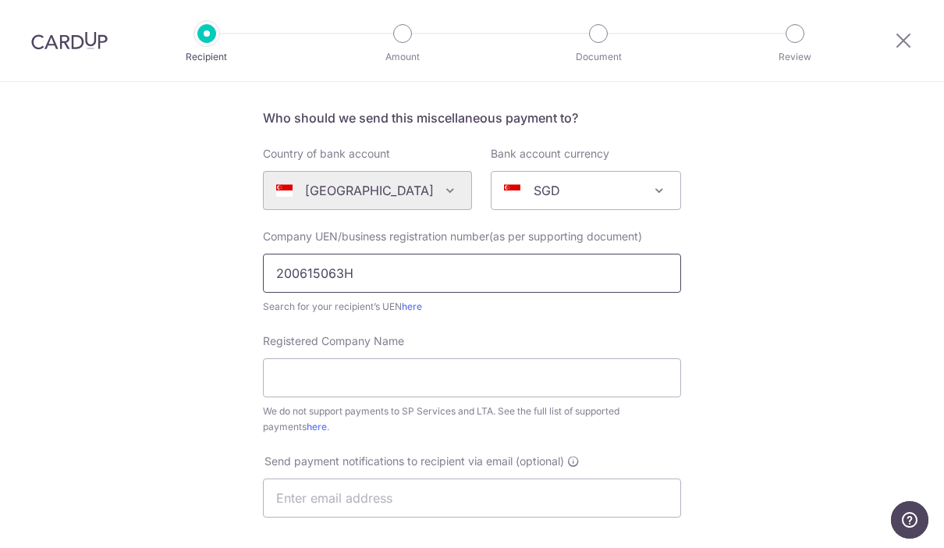
click at [407, 288] on input "200615063H" at bounding box center [472, 273] width 418 height 39
click at [458, 377] on input "Registered Company Name" at bounding box center [472, 377] width 418 height 39
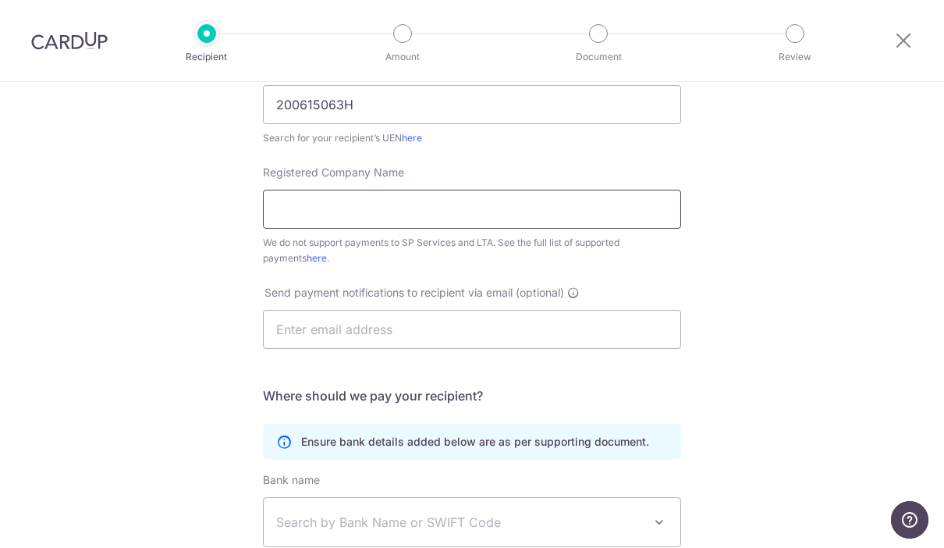
scroll to position [264, 0]
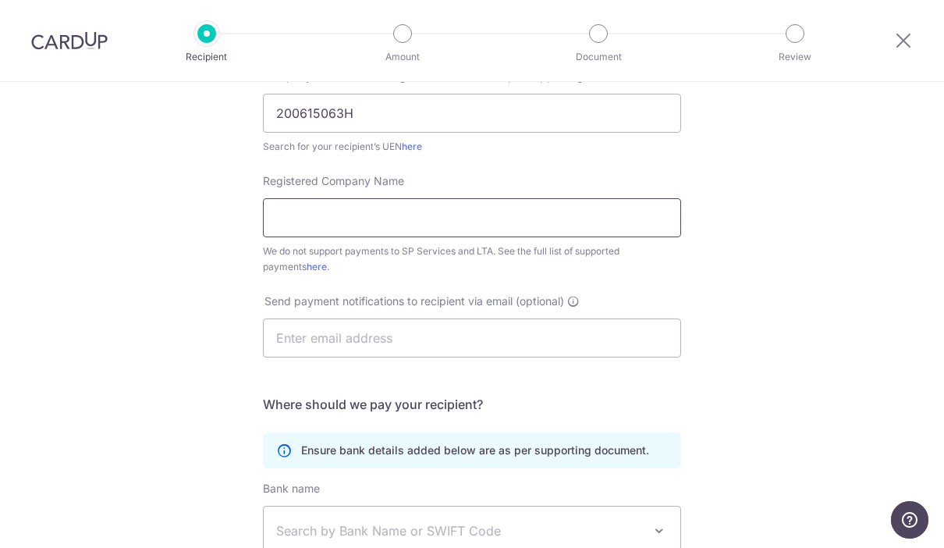
click at [438, 231] on input "Registered Company Name" at bounding box center [472, 217] width 418 height 39
paste input "PROPERTYGURU PTE. LTD."
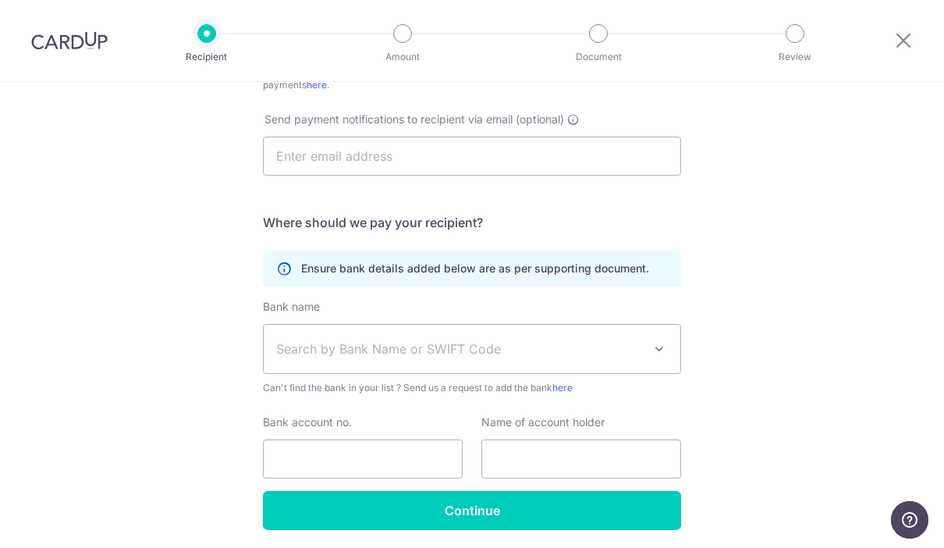
scroll to position [446, 0]
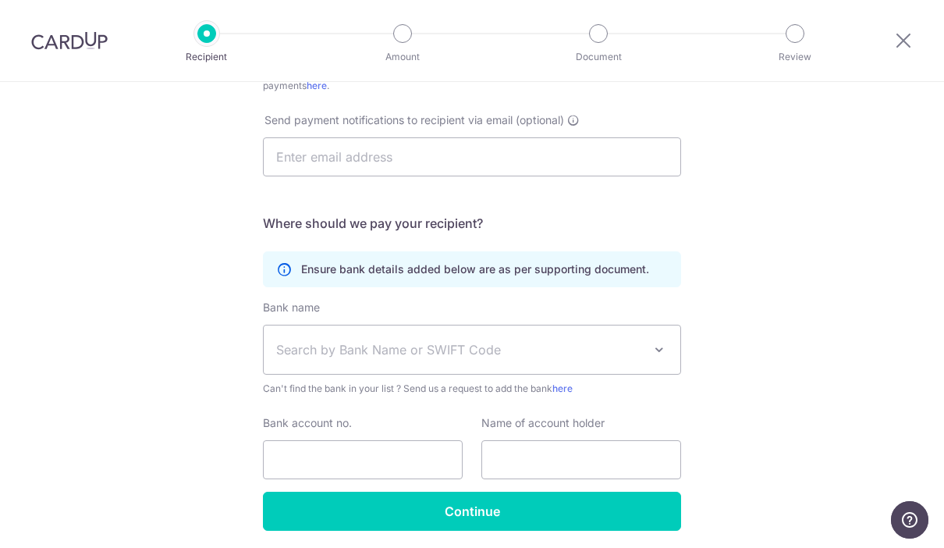
type input "PROPERTYGURU PTE. LTD."
click at [547, 341] on span "Search by Bank Name or SWIFT Code" at bounding box center [472, 349] width 417 height 48
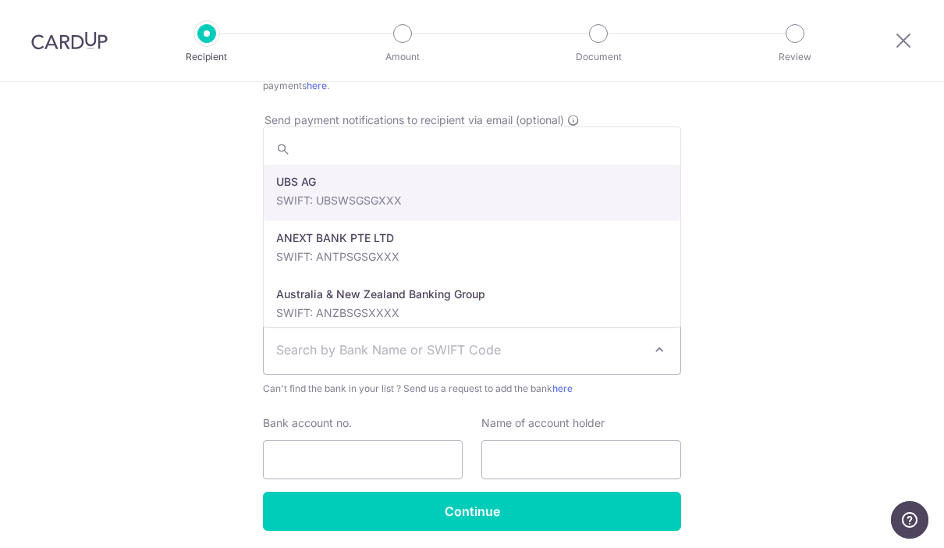
click at [759, 175] on div "Who would you like to pay? Your recipient does not need a CardUp account to rec…" at bounding box center [472, 119] width 944 height 967
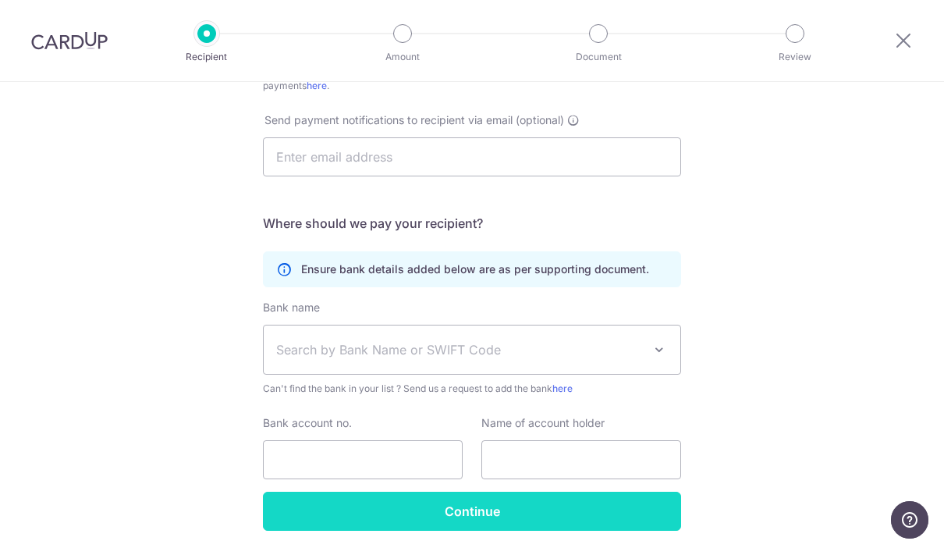
click at [461, 510] on input "Continue" at bounding box center [472, 511] width 418 height 39
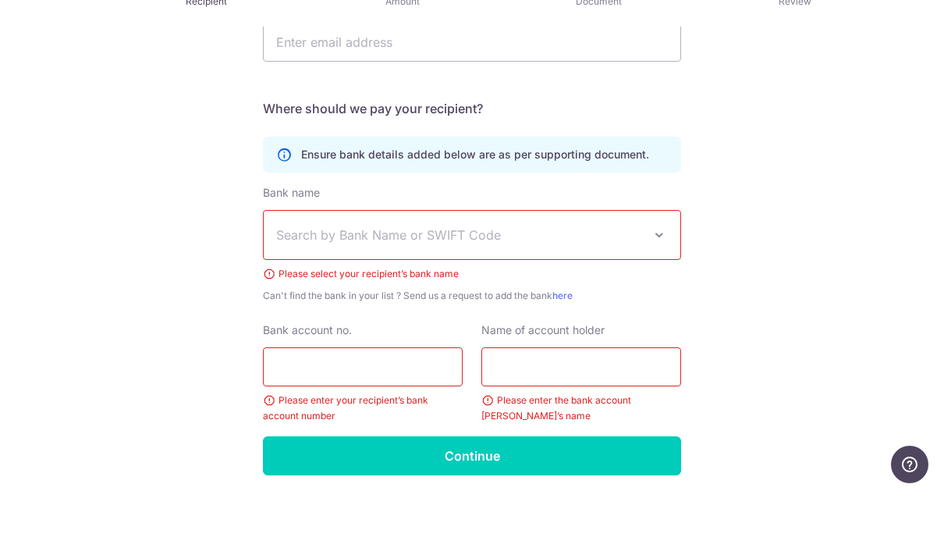
scroll to position [62, 0]
